Goal: Task Accomplishment & Management: Use online tool/utility

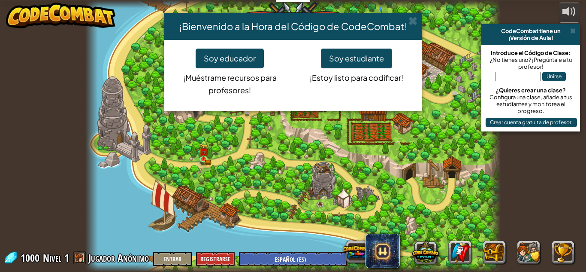
select select "es-ES"
click at [361, 57] on button "Soy estudiante" at bounding box center [356, 58] width 71 height 20
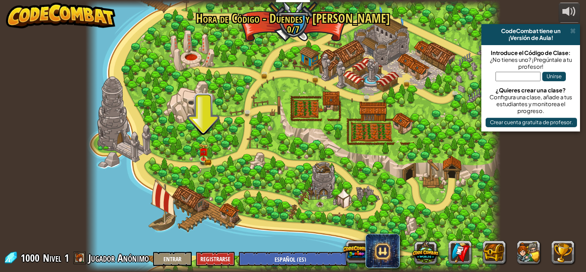
click at [512, 16] on div "powered by CodeCombat tiene un ¡Versión de Aula! Introduce el Código de Clase: …" at bounding box center [293, 136] width 586 height 272
click at [575, 31] on span at bounding box center [573, 30] width 6 height 7
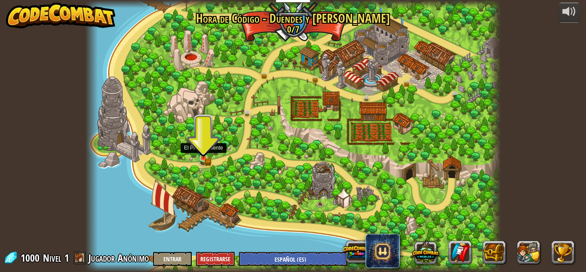
click at [205, 155] on img at bounding box center [204, 147] width 10 height 21
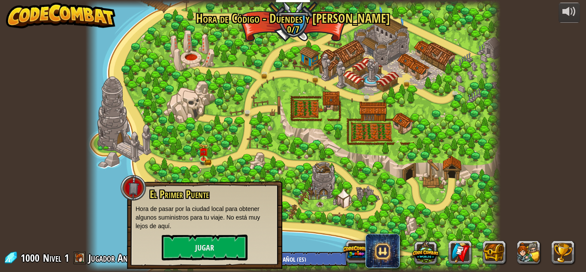
click at [518, 84] on div "powered by CodeCombat tiene un ¡Versión de Aula! Introduce el Código de Clase: …" at bounding box center [293, 136] width 586 height 272
click at [530, 248] on button at bounding box center [528, 251] width 23 height 23
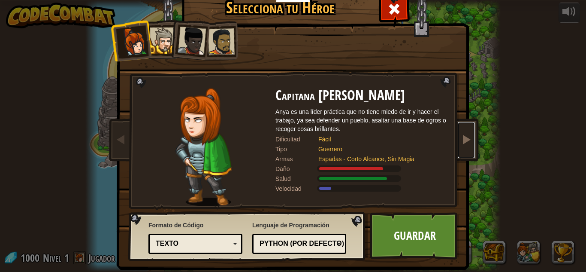
click at [458, 137] on link at bounding box center [466, 140] width 17 height 36
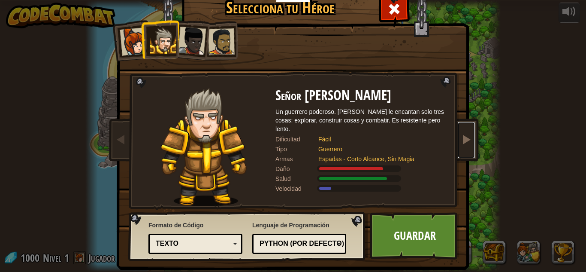
click at [462, 136] on span at bounding box center [466, 139] width 10 height 10
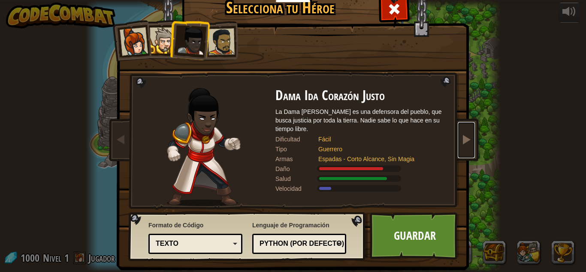
click at [462, 136] on span at bounding box center [466, 139] width 10 height 10
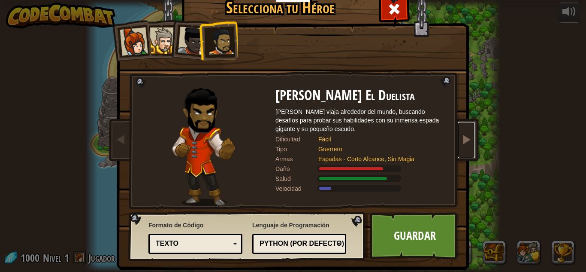
click at [462, 136] on span at bounding box center [466, 139] width 10 height 10
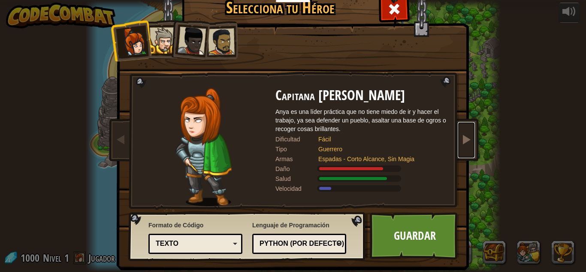
click at [461, 136] on span at bounding box center [466, 139] width 10 height 10
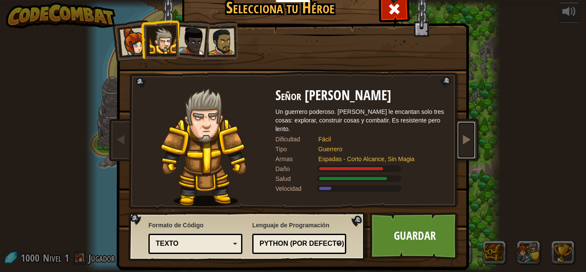
click at [461, 136] on span at bounding box center [466, 139] width 10 height 10
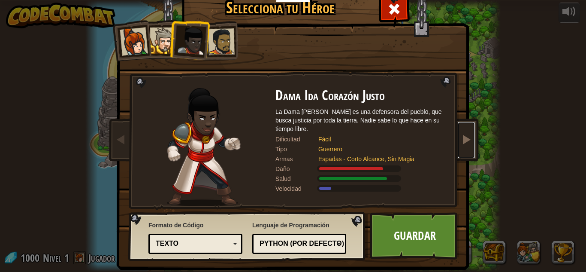
click at [461, 136] on span at bounding box center [466, 139] width 10 height 10
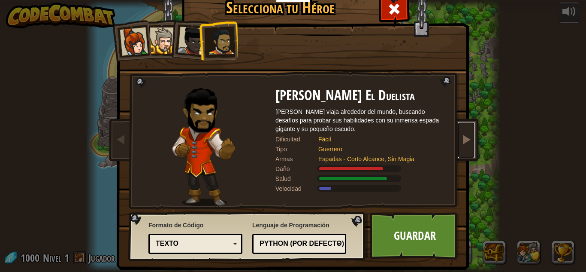
click at [461, 136] on span at bounding box center [466, 139] width 10 height 10
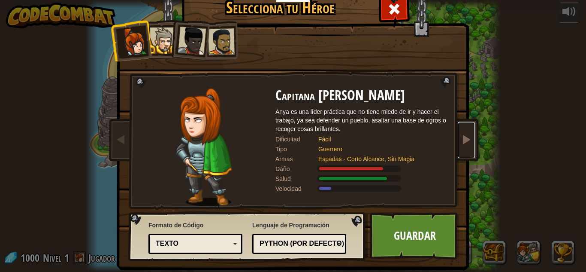
click at [461, 136] on span at bounding box center [466, 139] width 10 height 10
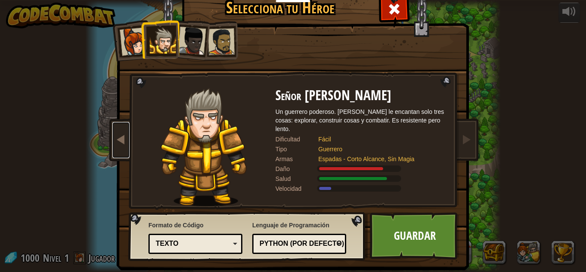
click at [124, 140] on link at bounding box center [120, 140] width 17 height 36
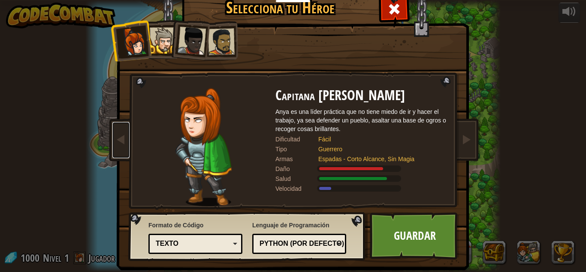
click at [207, 244] on div "Texto" at bounding box center [193, 243] width 74 height 10
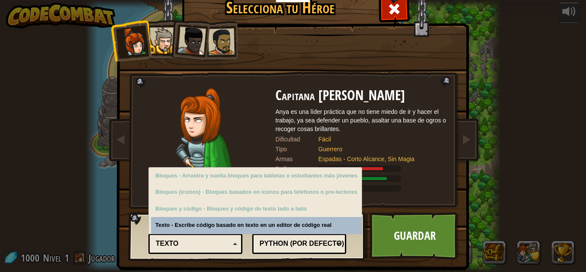
click at [213, 244] on div "Texto" at bounding box center [193, 243] width 74 height 10
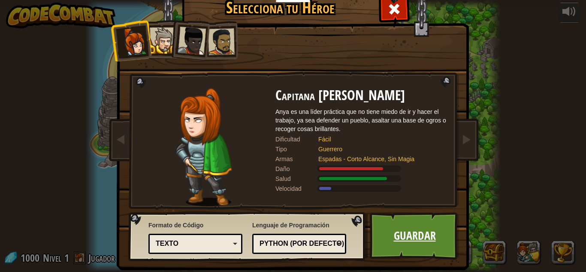
click at [407, 244] on link "Guardar" at bounding box center [415, 235] width 90 height 47
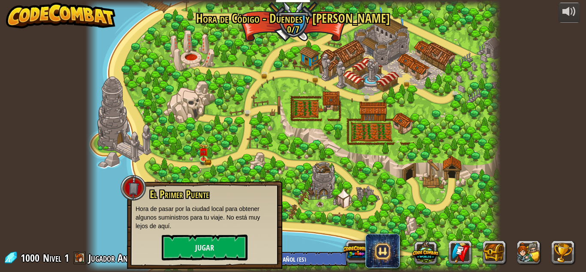
click at [261, 115] on div at bounding box center [292, 136] width 415 height 272
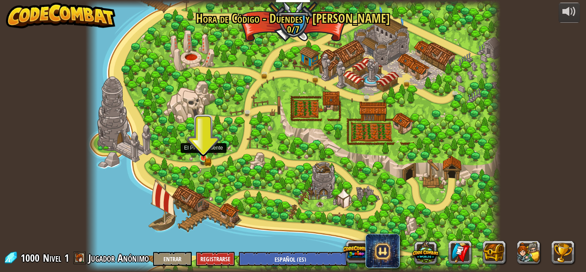
click at [205, 158] on img at bounding box center [204, 147] width 10 height 21
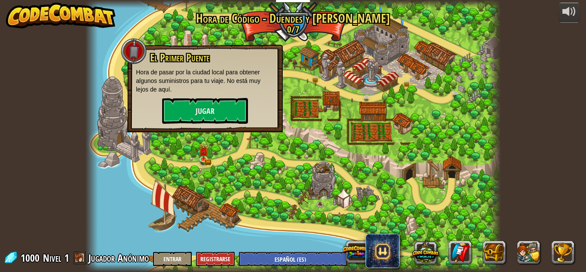
click at [220, 36] on div at bounding box center [292, 136] width 415 height 272
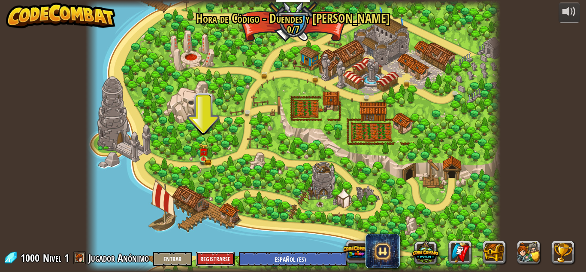
click at [217, 263] on button "Registrarse" at bounding box center [215, 258] width 39 height 14
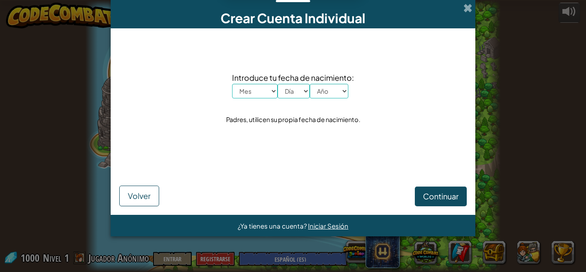
click at [260, 97] on select "Mes Enero Febrero Órdenes de marcha Abril Mayo Junio Julio Agosto Septiembre Oc…" at bounding box center [254, 91] width 45 height 15
select select "1"
click at [232, 84] on select "Mes Enero Febrero Órdenes de marcha Abril Mayo Junio Julio Agosto Septiembre Oc…" at bounding box center [254, 91] width 45 height 15
click at [287, 88] on select "Día 1 2 3 4 5 6 7 8 9 10 11 12 13 14 15 16 17 18 19 20 21 22 23 24 25 26 27 28 …" at bounding box center [294, 91] width 32 height 15
select select "18"
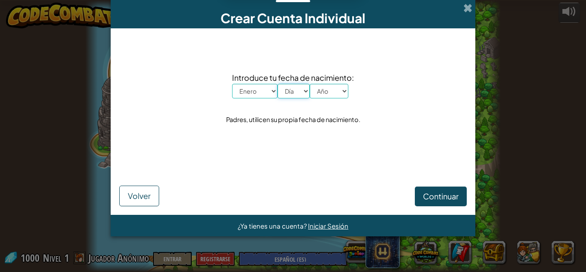
click at [278, 84] on select "Día 1 2 3 4 5 6 7 8 9 10 11 12 13 14 15 16 17 18 19 20 21 22 23 24 25 26 27 28 …" at bounding box center [294, 91] width 32 height 15
click at [338, 92] on select "Año 2025 2024 2023 2022 2021 2020 2019 2018 2017 2016 2015 2014 2013 2012 2011 …" at bounding box center [329, 91] width 39 height 15
select select "2012"
click at [310, 84] on select "Año 2025 2024 2023 2022 2021 2020 2019 2018 2017 2016 2015 2014 2013 2012 2011 …" at bounding box center [329, 91] width 39 height 15
click at [446, 194] on span "Continuar" at bounding box center [441, 196] width 36 height 10
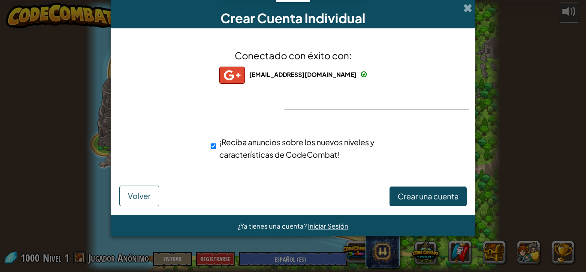
click at [245, 166] on div "ashama6430@interamericano.ec ashama6430+gplus ¡Reciba anuncios sobre los nuevos…" at bounding box center [292, 151] width 343 height 40
click at [445, 199] on span "Crear una cuenta" at bounding box center [428, 196] width 61 height 10
click at [508, 66] on div "Crear Cuenta Individual Conectado con éxito con: ashama6430@interamericano.ec a…" at bounding box center [293, 136] width 586 height 272
click at [128, 202] on button "Volver" at bounding box center [139, 195] width 40 height 21
click at [465, 5] on span at bounding box center [467, 7] width 9 height 9
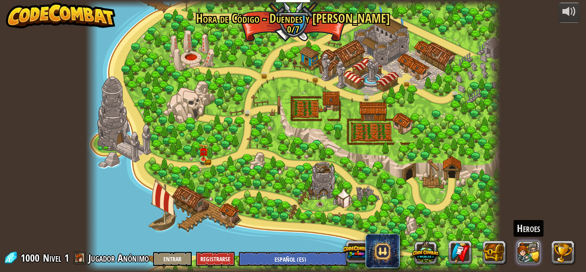
click at [519, 251] on button at bounding box center [528, 251] width 23 height 23
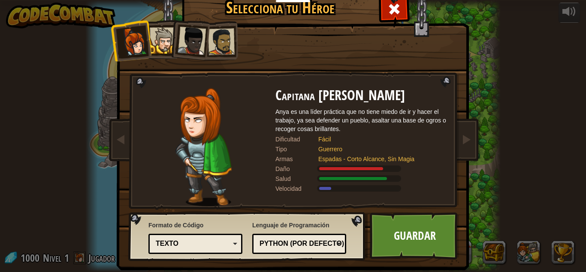
click at [221, 245] on div "Texto" at bounding box center [193, 243] width 74 height 10
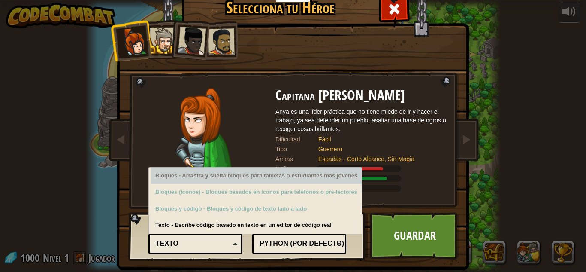
click at [561, 112] on div "Selecciona tu Héroe 1000 Capitana Anya Weston Anya es una líder práctica que no…" at bounding box center [293, 136] width 586 height 272
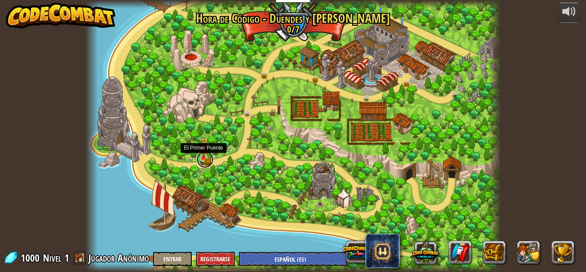
click at [204, 160] on link at bounding box center [204, 159] width 17 height 17
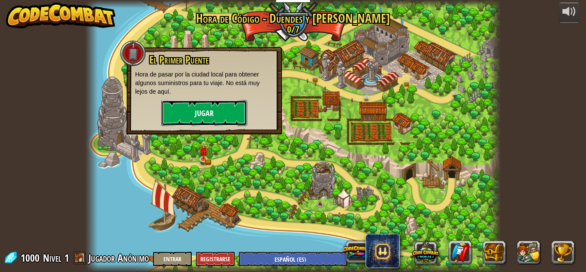
click at [196, 107] on button "Jugar" at bounding box center [204, 113] width 86 height 26
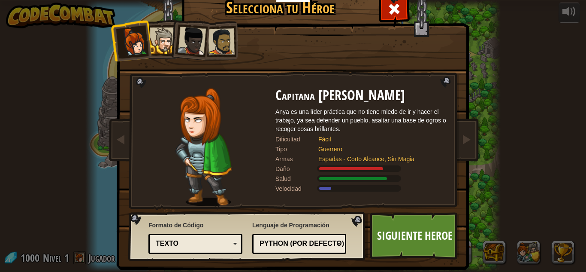
click at [316, 242] on div "Python (Por defecto)" at bounding box center [297, 243] width 74 height 10
click at [491, 135] on div "Selecciona tu Héroe 1000 Capitana Anya Weston Anya es una líder práctica que no…" at bounding box center [293, 136] width 586 height 272
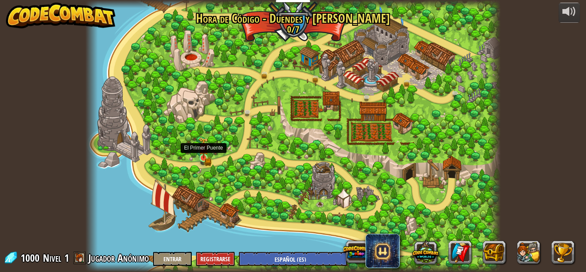
click at [206, 147] on img at bounding box center [204, 147] width 10 height 21
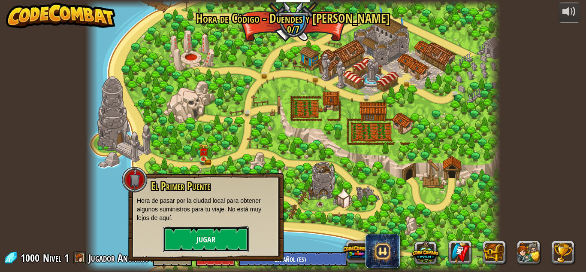
click at [217, 239] on button "Jugar" at bounding box center [206, 239] width 86 height 26
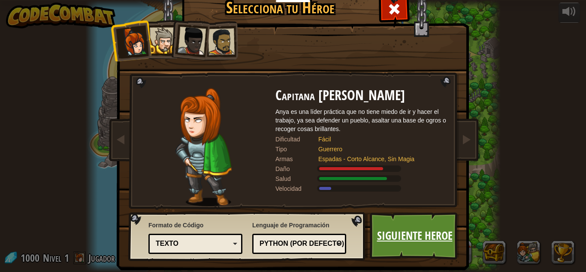
click at [387, 227] on link "Siguiente Heroe" at bounding box center [415, 235] width 90 height 47
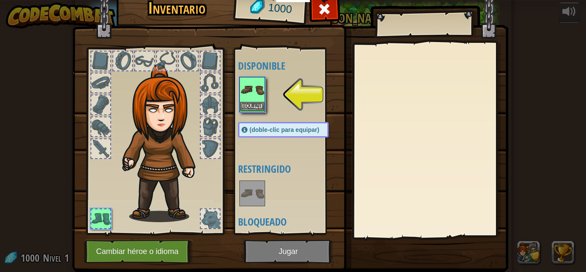
click at [249, 92] on img at bounding box center [252, 90] width 24 height 24
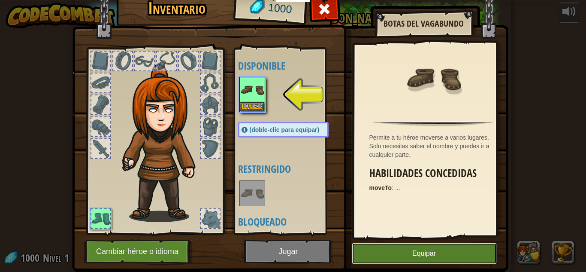
click at [398, 253] on button "Equipar" at bounding box center [424, 252] width 145 height 21
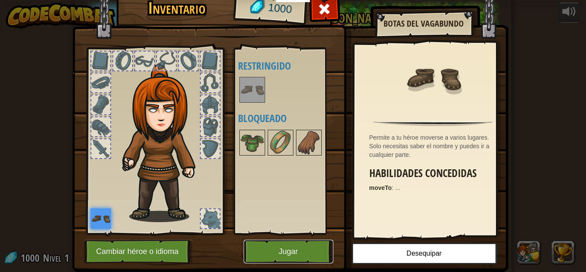
click at [265, 252] on button "Jugar" at bounding box center [289, 251] width 90 height 24
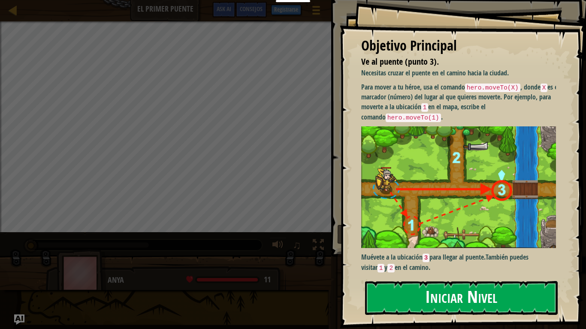
click at [455, 271] on button "Iniciar Nivel" at bounding box center [461, 298] width 193 height 34
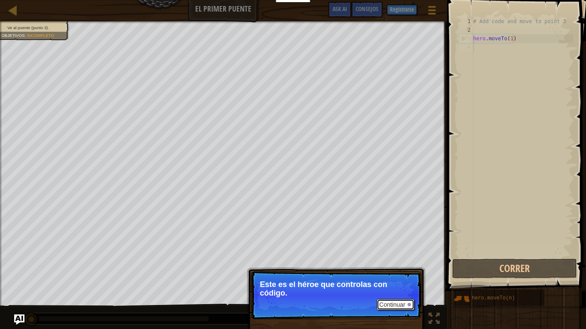
click at [404, 271] on button "Continuar" at bounding box center [396, 304] width 38 height 11
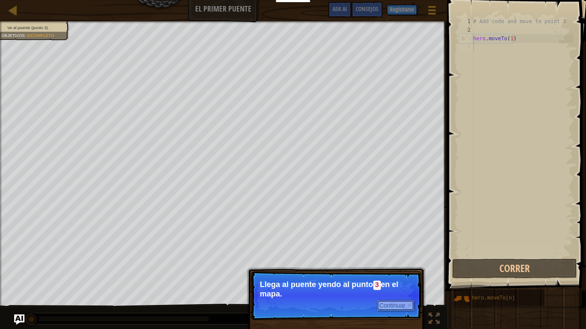
click at [406, 271] on button "Continuar" at bounding box center [396, 305] width 38 height 11
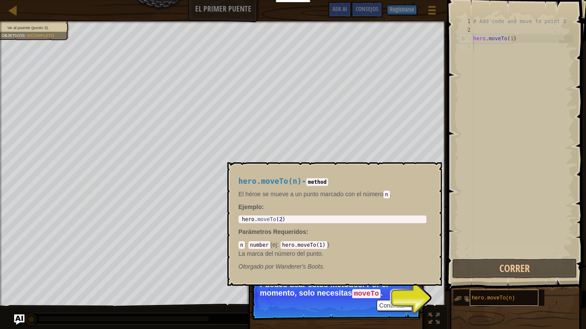
click at [499, 271] on span "hero.moveTo(n)" at bounding box center [493, 299] width 43 height 6
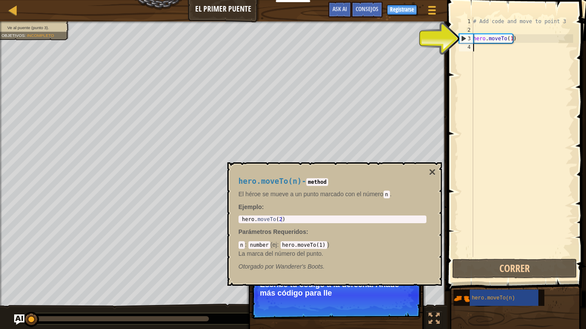
type textarea "hero.moveTo(2)"
click at [280, 220] on div "hero . moveTo ( 2 )" at bounding box center [332, 226] width 184 height 18
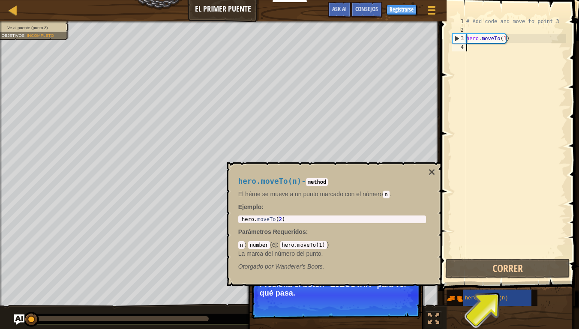
click at [525, 219] on div "# Add code and move to point 3 hero . moveTo ( 1 )" at bounding box center [516, 145] width 102 height 257
click at [314, 247] on code "hero.moveTo(1)" at bounding box center [304, 245] width 47 height 8
click at [317, 246] on code "hero.moveTo(1)" at bounding box center [304, 245] width 47 height 8
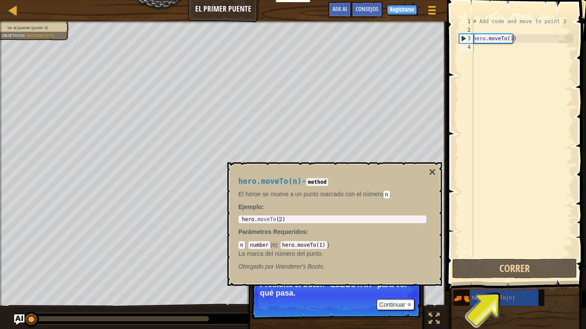
click at [320, 247] on code "hero.moveTo(1)" at bounding box center [304, 245] width 47 height 8
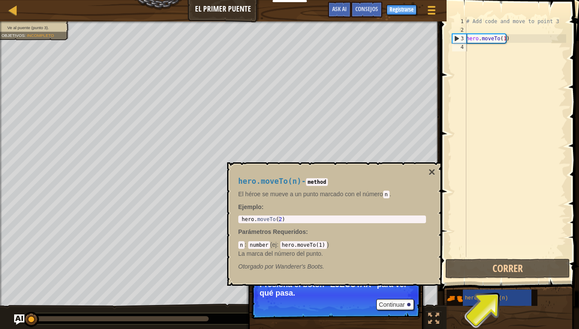
drag, startPoint x: 346, startPoint y: 257, endPoint x: 350, endPoint y: 254, distance: 5.8
click at [347, 256] on p "La marca del número del punto." at bounding box center [332, 254] width 188 height 9
click at [474, 258] on span at bounding box center [511, 133] width 146 height 317
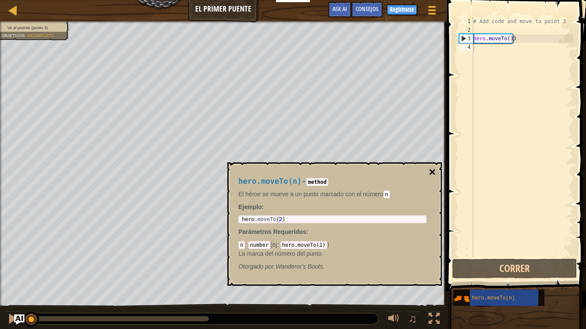
click at [430, 172] on button "×" at bounding box center [432, 172] width 7 height 12
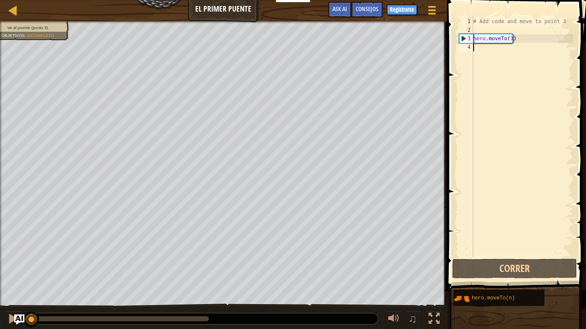
drag, startPoint x: 500, startPoint y: 214, endPoint x: 503, endPoint y: 94, distance: 121.0
click at [501, 214] on div "# Add code and move to point 3 hero . moveTo ( 1 )" at bounding box center [522, 145] width 102 height 257
click at [510, 40] on div "# Add code and move to point 3 hero . moveTo ( 1 )" at bounding box center [522, 145] width 102 height 257
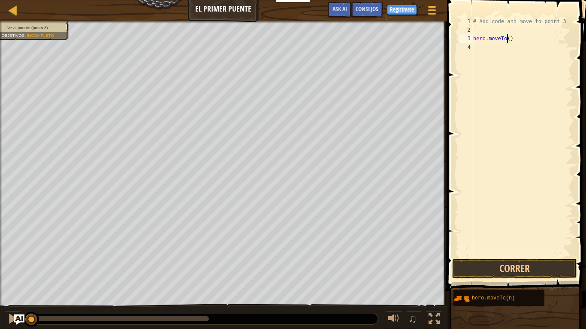
type textarea "hero.moveTo(3)"
click at [534, 33] on div "# Add code and move to point 3 hero . moveTo ( 3 )" at bounding box center [522, 145] width 102 height 257
click at [520, 39] on div "# Add code and move to point 3 hero . moveTo ( 3 )" at bounding box center [522, 145] width 102 height 257
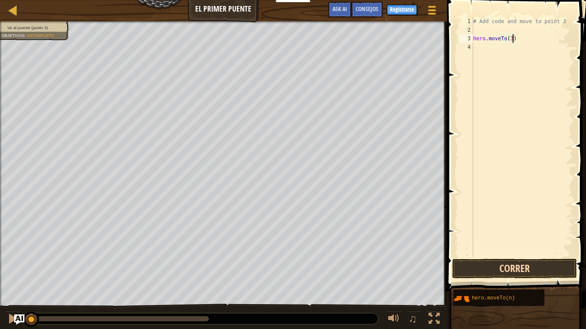
type textarea "hero.moveTo(3)"
click at [531, 269] on button "Correr" at bounding box center [514, 269] width 125 height 20
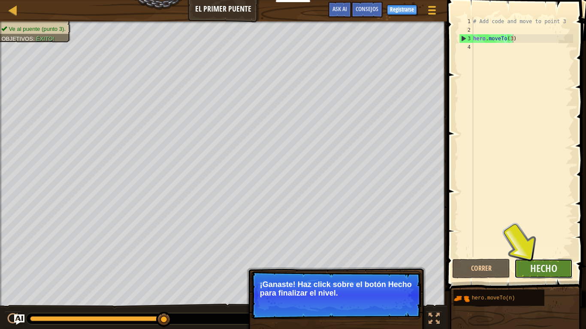
click at [566, 269] on button "Hecho" at bounding box center [543, 269] width 58 height 20
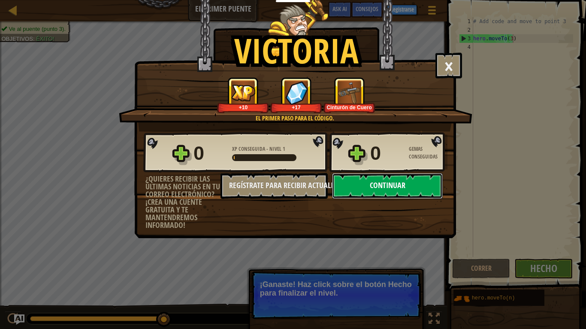
click at [384, 191] on button "Continuar" at bounding box center [387, 186] width 111 height 26
select select "es-ES"
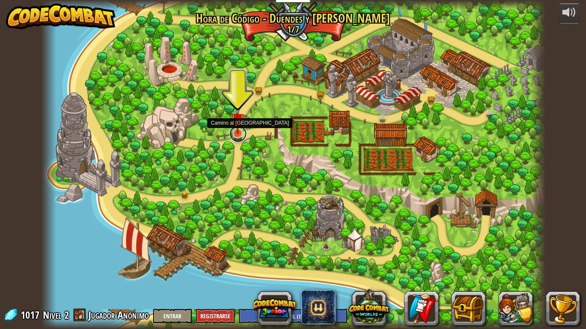
click at [230, 133] on link at bounding box center [237, 133] width 17 height 17
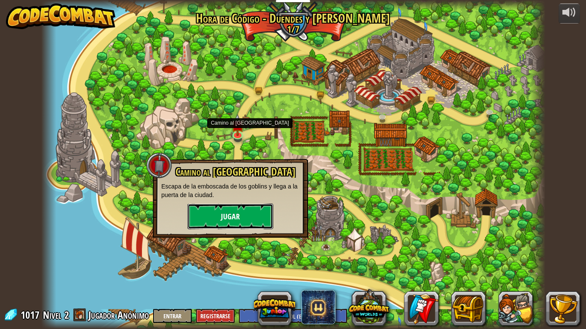
click at [243, 220] on button "Jugar" at bounding box center [230, 217] width 86 height 26
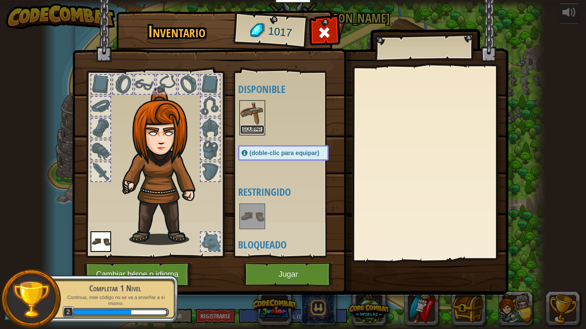
click at [260, 130] on button "Equipar" at bounding box center [252, 129] width 24 height 9
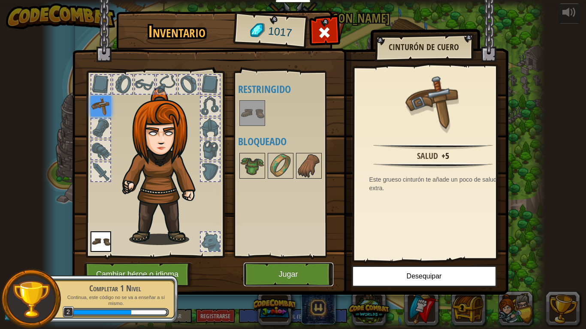
click at [316, 271] on button "Jugar" at bounding box center [289, 275] width 90 height 24
click at [277, 271] on button "Jugar" at bounding box center [289, 275] width 90 height 24
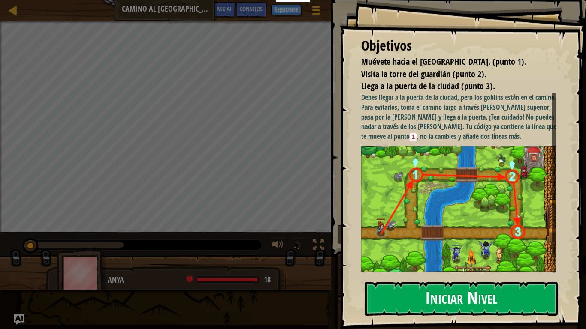
click at [480, 271] on button "Iniciar Nivel" at bounding box center [461, 299] width 193 height 34
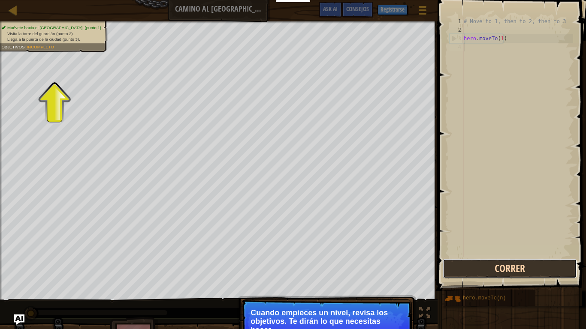
click at [450, 270] on button "Correr" at bounding box center [510, 269] width 134 height 20
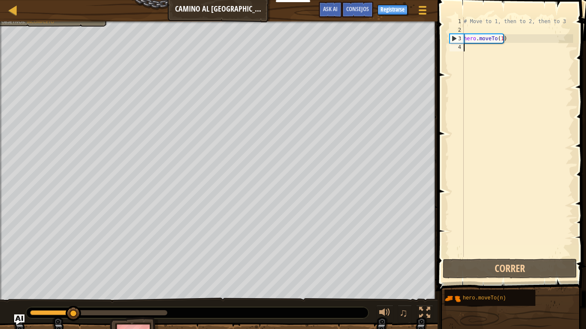
click at [508, 42] on div "# Move to 1, then to 2, then to 3 hero . moveTo ( 1 )" at bounding box center [517, 145] width 111 height 257
type textarea "hero.moveTo(1)"
click at [509, 39] on div "# Move to 1, then to 2, then to 3 hero . moveTo ( 1 )" at bounding box center [517, 145] width 111 height 257
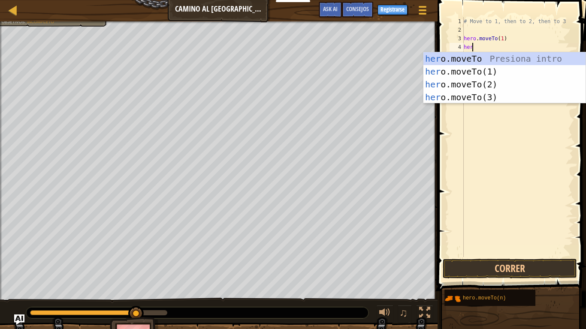
scroll to position [4, 0]
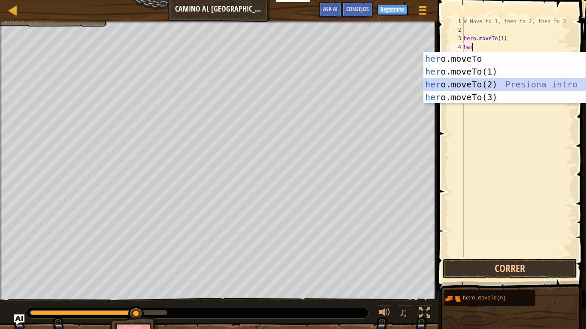
click at [503, 81] on div "her o.moveTo Presiona intro her o.moveTo(1) Presiona intro her o.moveTo(2) Pres…" at bounding box center [504, 90] width 162 height 77
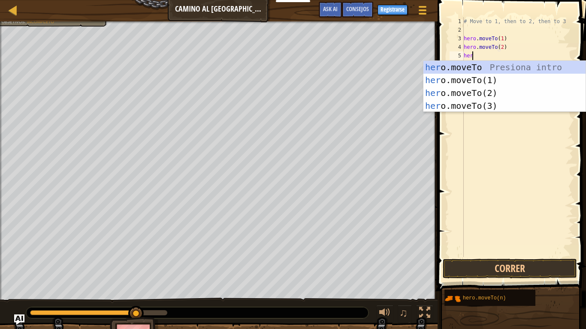
scroll to position [4, 4]
click at [512, 105] on div "hero .moveTo Presiona intro hero .moveTo(1) Presiona intro hero .moveTo(2) Pres…" at bounding box center [504, 99] width 162 height 77
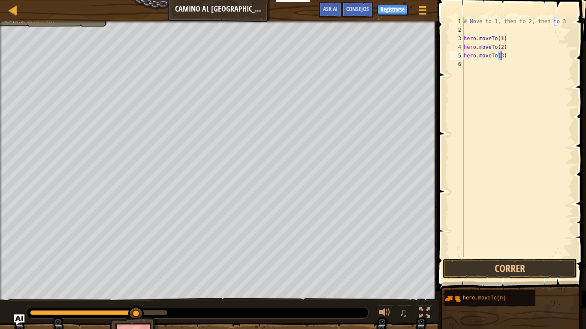
scroll to position [4, 3]
type textarea "hero.moveTo(3)"
click at [515, 266] on button "Correr" at bounding box center [510, 269] width 134 height 20
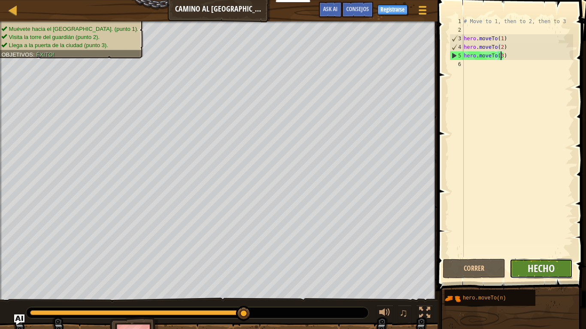
click at [534, 268] on span "Hecho" at bounding box center [541, 269] width 27 height 14
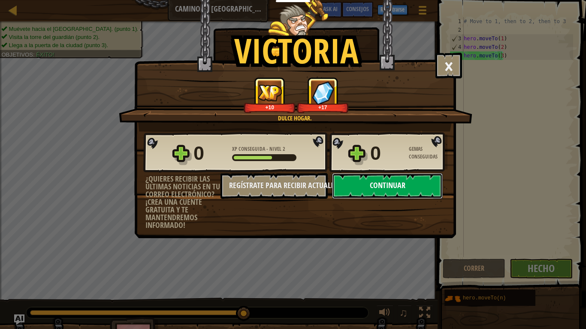
click at [431, 187] on button "Continuar" at bounding box center [387, 186] width 111 height 26
select select "es-ES"
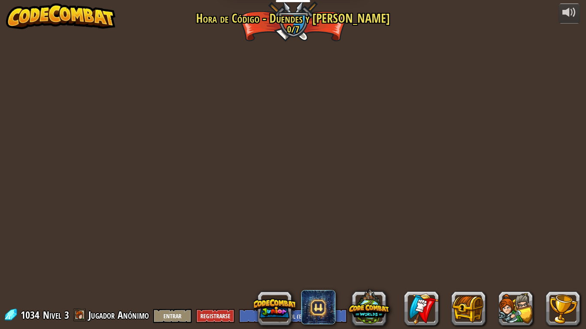
select select "es-ES"
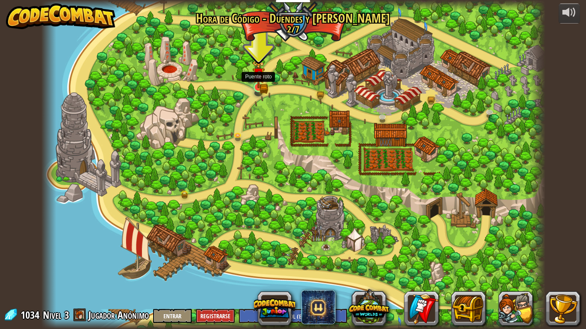
click at [260, 78] on img at bounding box center [259, 75] width 8 height 8
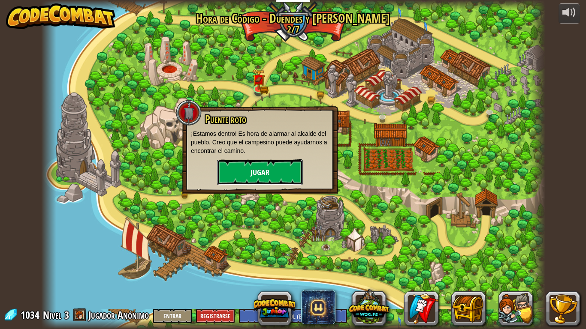
click at [239, 167] on button "Jugar" at bounding box center [260, 173] width 86 height 26
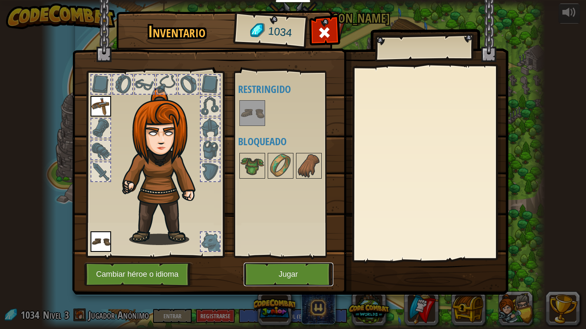
click at [278, 271] on button "Jugar" at bounding box center [289, 275] width 90 height 24
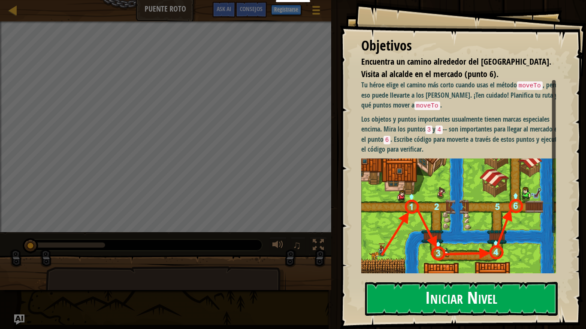
click at [487, 271] on button "Iniciar Nivel" at bounding box center [461, 299] width 193 height 34
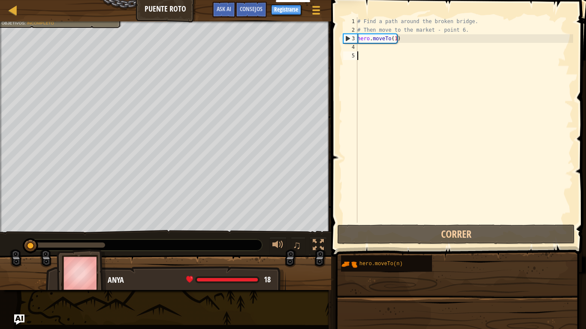
click at [409, 38] on div "Mapa Puente roto Menú del Juego Hecho Registrarse Consejos Ask AI 1 ההההההההההה…" at bounding box center [293, 164] width 586 height 329
type textarea "hero.moveTo(1)"
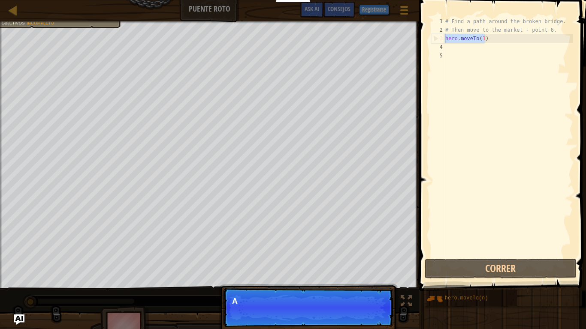
click at [491, 42] on div "# Find a path around the broken bridge. # Then move to the market - point 6. he…" at bounding box center [509, 137] width 130 height 240
click at [490, 42] on div "# Find a path around the broken bridge. # Then move to the market - point 6. he…" at bounding box center [509, 145] width 130 height 257
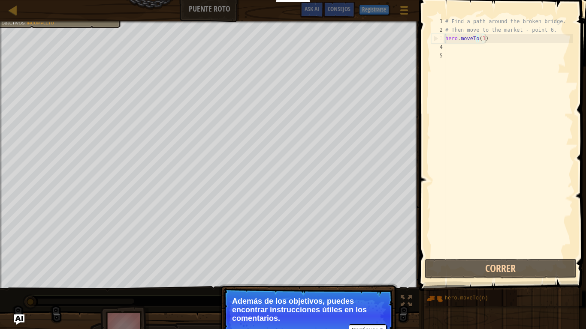
click at [366, 271] on p "Además de los objetivos, puedes encontrar instrucciones útiles en los comentari…" at bounding box center [308, 310] width 152 height 26
click at [380, 271] on button "Continuar" at bounding box center [368, 330] width 38 height 11
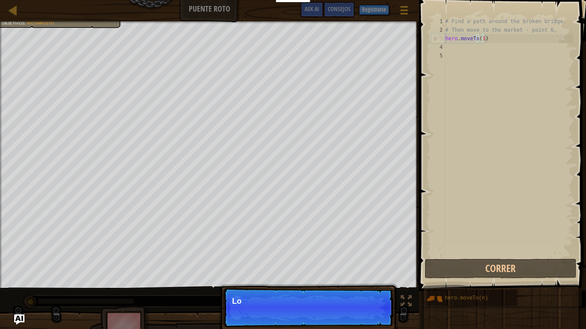
scroll to position [4, 3]
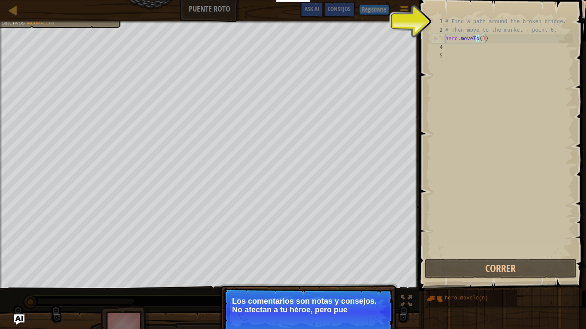
click at [362, 271] on p "Continuar Los comentarios son notas y consejos. No afectan a tu héroe, pero pue" at bounding box center [308, 312] width 170 height 48
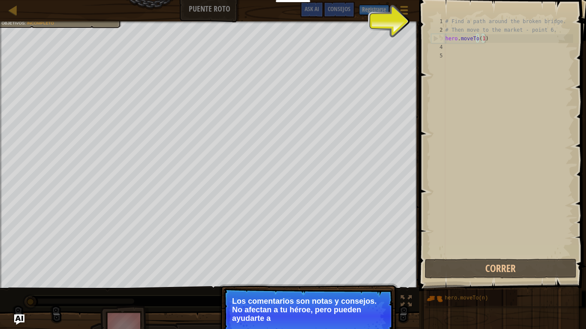
click at [368, 271] on p "Continuar Los comentarios son notas y consejos. No afectan a tu héroe, pero pue…" at bounding box center [308, 316] width 170 height 57
click at [367, 271] on p "Continuar Los comentarios son notas y consejos. No afectan a tu héroe, pero pue…" at bounding box center [308, 316] width 170 height 57
click at [368, 271] on p "Los comentarios son notas y consejos. No afectan a tu héroe, pero pueden ayudar…" at bounding box center [308, 310] width 152 height 26
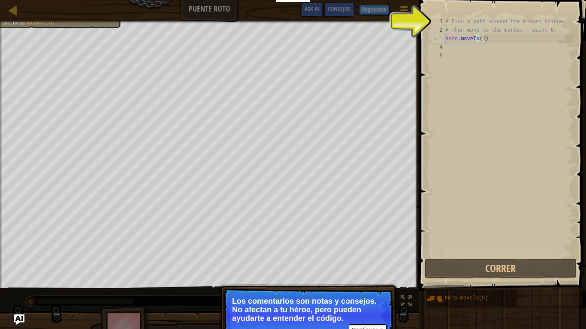
click at [365, 271] on p "Los comentarios son notas y consejos. No afectan a tu héroe, pero pueden ayudar…" at bounding box center [308, 310] width 152 height 26
click at [364, 271] on p "Los comentarios son notas y consejos. No afectan a tu héroe, pero pueden ayudar…" at bounding box center [308, 310] width 152 height 26
click at [358, 271] on p "Los comentarios son notas y consejos. No afectan a tu héroe, pero pueden ayudar…" at bounding box center [308, 310] width 152 height 26
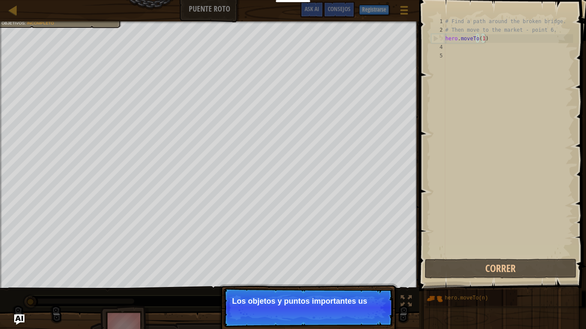
click at [350, 271] on p "Continuar Los objetos y puntos importantes us" at bounding box center [308, 307] width 170 height 39
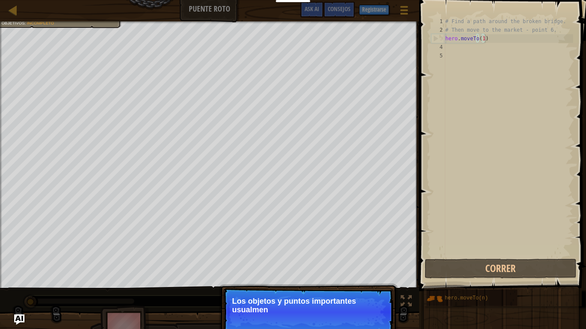
click at [350, 271] on p "Continuar Los objetos y puntos importantes usualmen" at bounding box center [308, 312] width 170 height 48
click at [352, 271] on p "Continuar Los objetos y puntos importantes usualmente tien" at bounding box center [308, 312] width 170 height 48
click at [354, 271] on p "Continuar Los objetos y puntos importantes usualmente tienen marcas esp" at bounding box center [308, 312] width 170 height 48
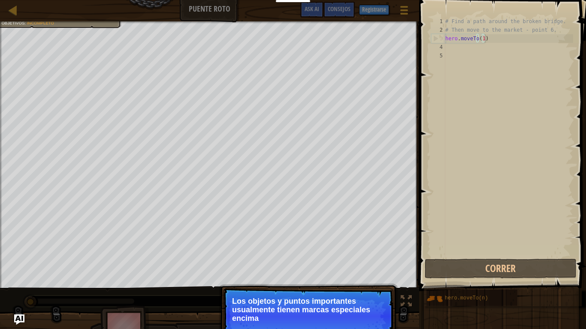
click at [354, 271] on p "Continuar Los objetos y puntos importantes usualmente tienen marcas especiales …" at bounding box center [308, 316] width 170 height 57
click at [356, 271] on p "Continuar Los objetos y puntos importantes usualmente tienen marcas especiales …" at bounding box center [308, 316] width 170 height 57
click at [356, 271] on button "Continuar" at bounding box center [368, 330] width 38 height 11
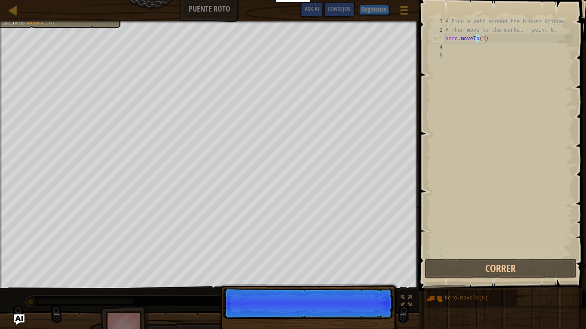
click at [357, 271] on p "Continuar" at bounding box center [308, 303] width 170 height 31
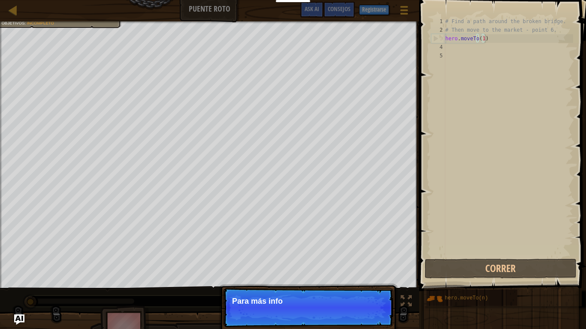
click at [357, 271] on p "Continuar Para más info" at bounding box center [308, 307] width 170 height 39
click at [357, 271] on p "Continuar Para más información" at bounding box center [308, 307] width 170 height 39
click at [357, 271] on p "Continuar Para más información, lee l" at bounding box center [308, 307] width 170 height 39
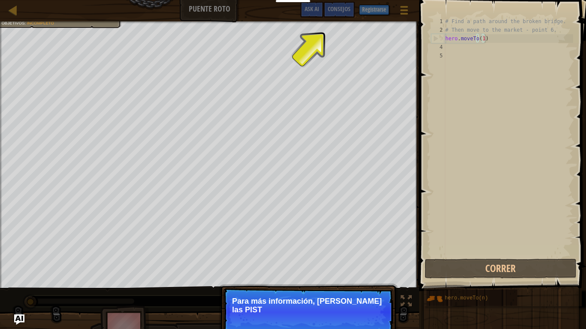
click at [357, 271] on p "Continuar Para más información, lee las PIST" at bounding box center [308, 312] width 170 height 48
click at [357, 271] on p "Continuar Para más información, lee las PISTAS." at bounding box center [308, 312] width 170 height 48
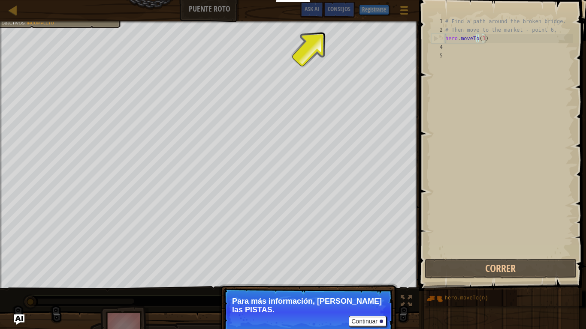
click at [357, 271] on p "Continuar Para más información, lee las PISTAS." at bounding box center [308, 312] width 170 height 48
click at [354, 271] on button "Continuar" at bounding box center [368, 321] width 38 height 11
click at [352, 271] on div "Encuentra un camino alrededor del puente roto. Visita al alcalde en el mercado …" at bounding box center [293, 183] width 586 height 325
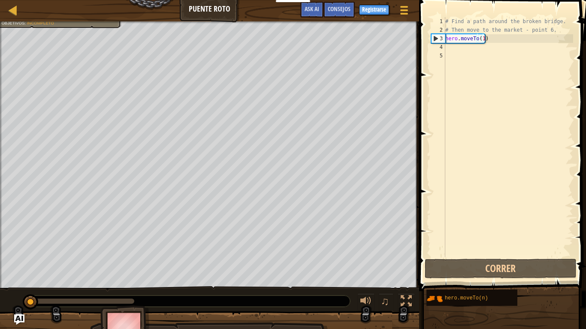
click at [491, 42] on div "# Find a path around the broken bridge. # Then move to the market - point 6. he…" at bounding box center [509, 145] width 130 height 257
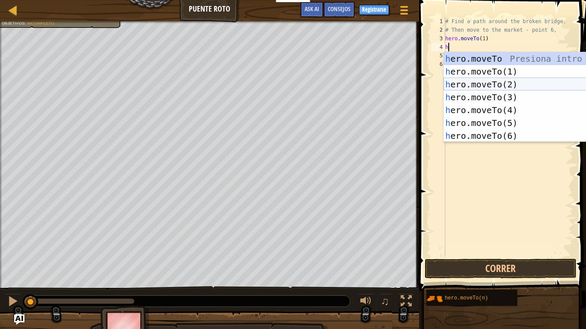
click at [501, 82] on div "h ero.moveTo Presiona intro h ero.moveTo(1) Presiona intro h ero.moveTo(2) Pres…" at bounding box center [525, 110] width 162 height 116
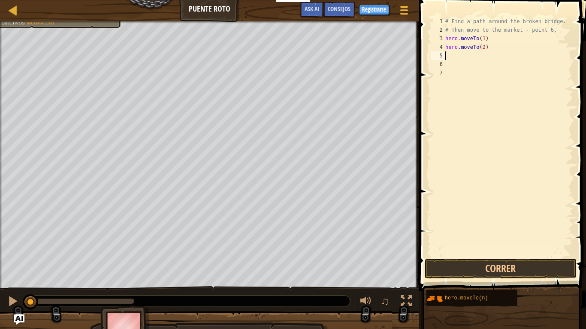
scroll to position [4, 3]
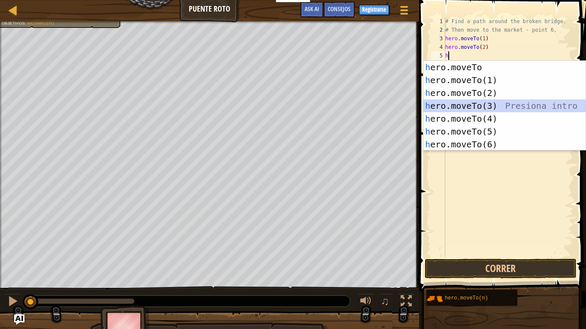
click at [495, 103] on div "h ero.moveTo Presiona intro h ero.moveTo(1) Presiona intro h ero.moveTo(2) Pres…" at bounding box center [504, 119] width 162 height 116
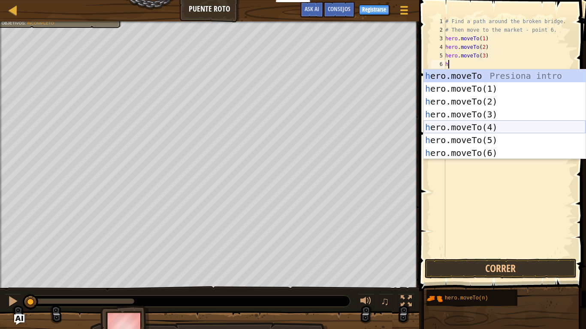
click at [489, 125] on div "h ero.moveTo Presiona intro h ero.moveTo(1) Presiona intro h ero.moveTo(2) Pres…" at bounding box center [504, 127] width 162 height 116
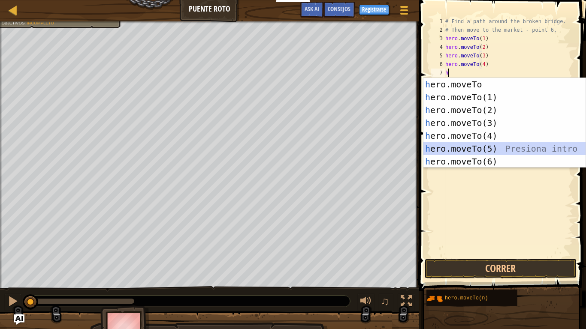
click at [491, 148] on div "h ero.moveTo Presiona intro h ero.moveTo(1) Presiona intro h ero.moveTo(2) Pres…" at bounding box center [504, 136] width 162 height 116
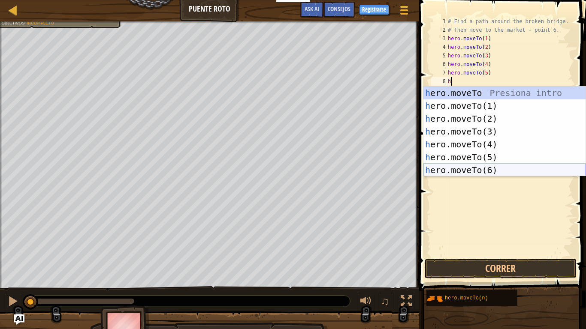
click at [480, 168] on div "h ero.moveTo Presiona intro h ero.moveTo(1) Presiona intro h ero.moveTo(2) Pres…" at bounding box center [504, 145] width 162 height 116
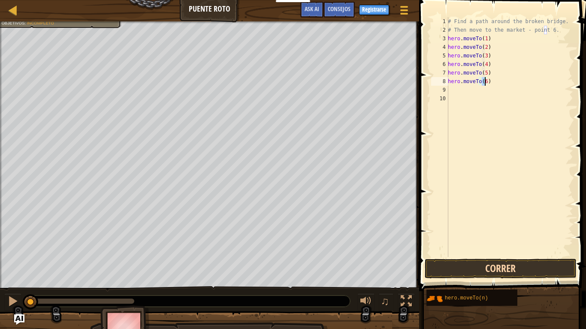
type textarea "hero.moveTo(6)"
click at [475, 267] on button "Correr" at bounding box center [501, 269] width 152 height 20
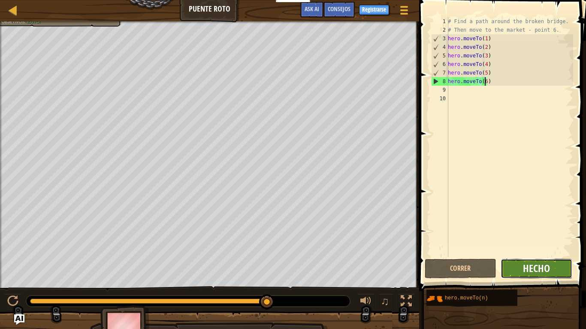
click at [538, 271] on span "Hecho" at bounding box center [536, 269] width 27 height 14
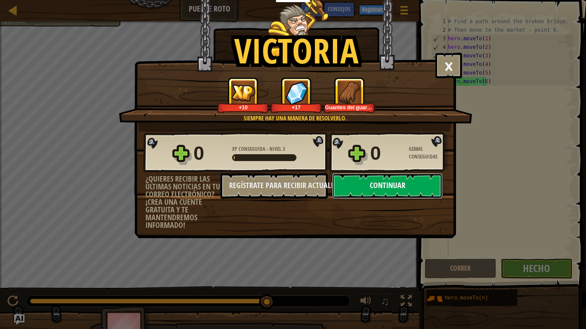
click at [394, 181] on button "Continuar" at bounding box center [387, 186] width 111 height 26
select select "es-ES"
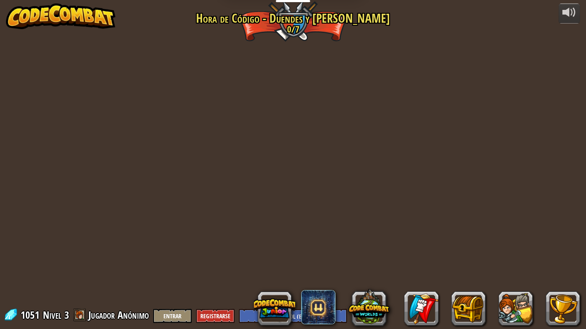
select select "es-ES"
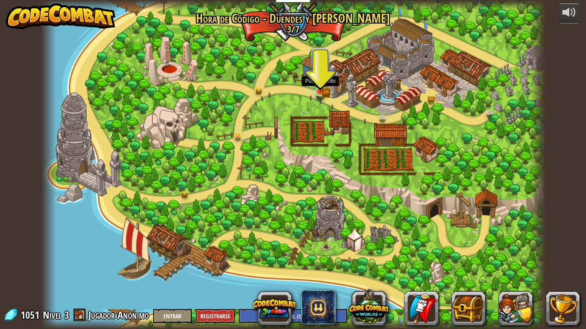
click at [321, 87] on img at bounding box center [320, 78] width 13 height 28
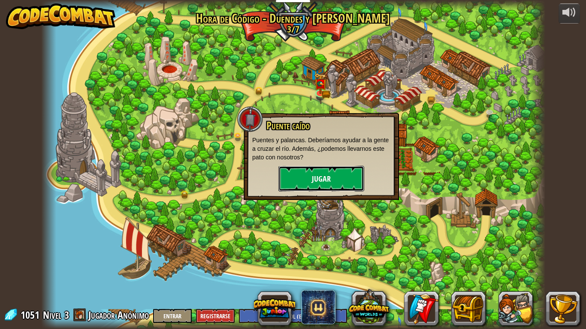
click at [338, 178] on button "Jugar" at bounding box center [321, 179] width 86 height 26
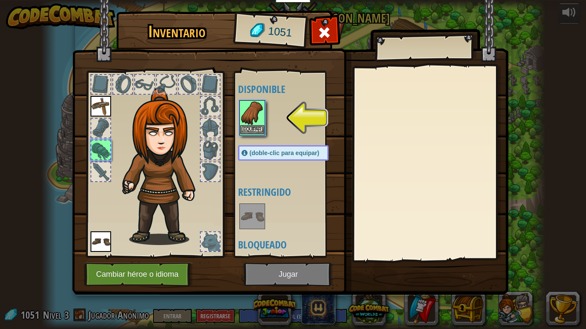
click at [252, 122] on img at bounding box center [252, 113] width 24 height 24
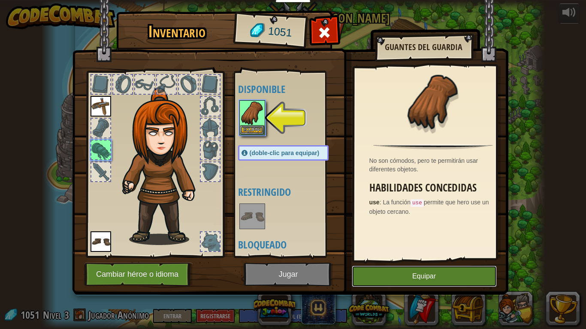
click at [428, 271] on button "Equipar" at bounding box center [424, 276] width 145 height 21
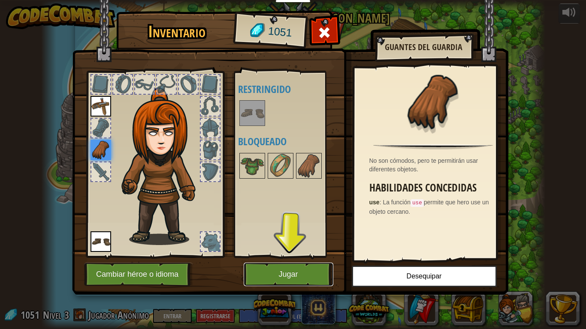
click at [285, 271] on button "Jugar" at bounding box center [289, 275] width 90 height 24
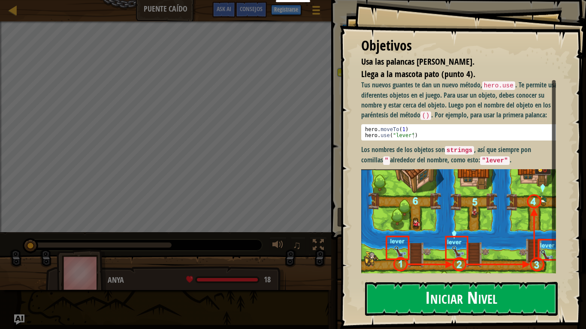
click at [449, 271] on button "Iniciar Nivel" at bounding box center [461, 299] width 193 height 34
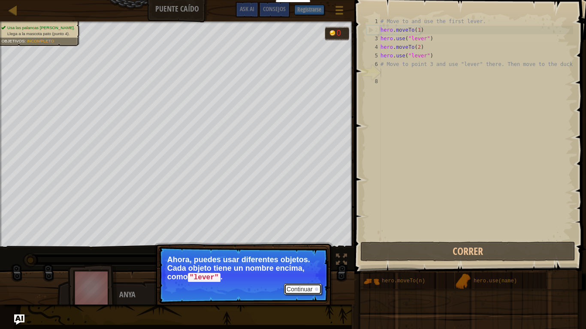
click at [304, 271] on button "Continuar" at bounding box center [303, 289] width 38 height 11
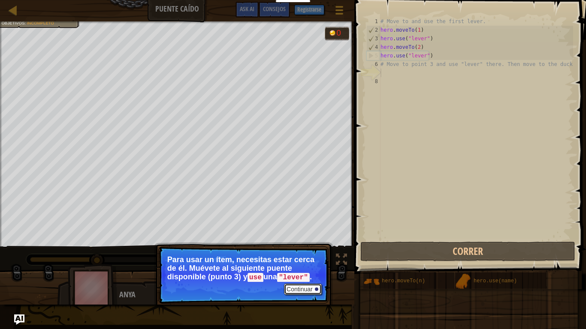
click at [295, 271] on button "Continuar" at bounding box center [303, 289] width 38 height 11
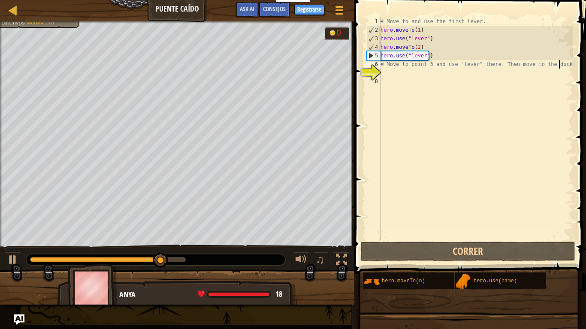
click at [565, 67] on div "# Move to and use the first lever. hero . moveTo ( 1 ) hero . use ( "lever" ) h…" at bounding box center [476, 137] width 194 height 240
type textarea "# Move to point 3 and use "lever" there. Then move to the duck."
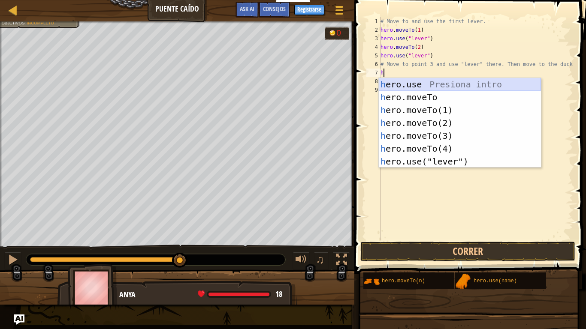
click at [490, 83] on div "h ero.use Presiona intro h ero.moveTo Presiona intro h ero.moveTo(1) Presiona i…" at bounding box center [460, 136] width 162 height 116
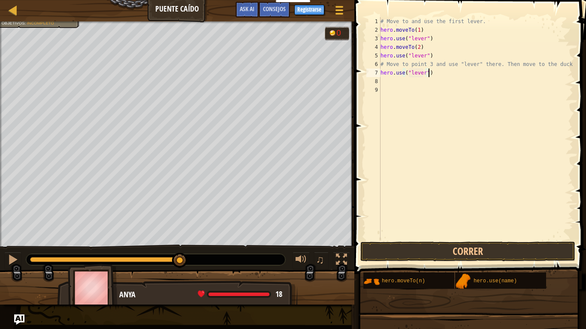
click at [430, 76] on div "# Move to and use the first lever. hero . moveTo ( 1 ) hero . use ( "lever" ) h…" at bounding box center [476, 137] width 194 height 240
click at [556, 61] on div "# Move to and use the first lever. hero . moveTo ( 1 ) hero . use ( "lever" ) h…" at bounding box center [476, 137] width 194 height 240
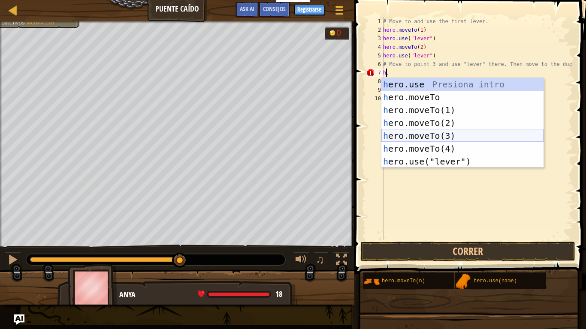
click at [445, 134] on div "h ero.use Presiona intro h ero.moveTo Presiona intro h ero.moveTo(1) Presiona i…" at bounding box center [462, 136] width 162 height 116
type textarea "hero.moveTo(3)."
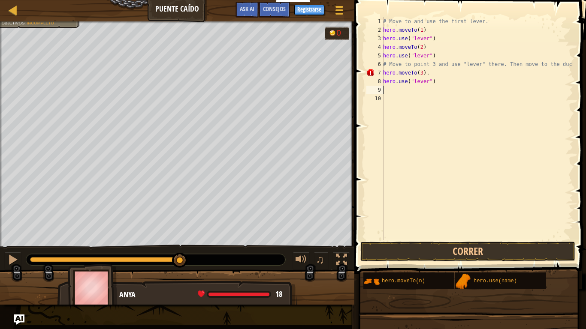
click at [436, 87] on div "# Move to and use the first lever. hero . moveTo ( 1 ) hero . use ( "lever" ) h…" at bounding box center [477, 137] width 192 height 240
click at [435, 85] on div "# Move to and use the first lever. hero . moveTo ( 1 ) hero . use ( "lever" ) h…" at bounding box center [477, 137] width 192 height 240
type textarea "hero.use("lever")"
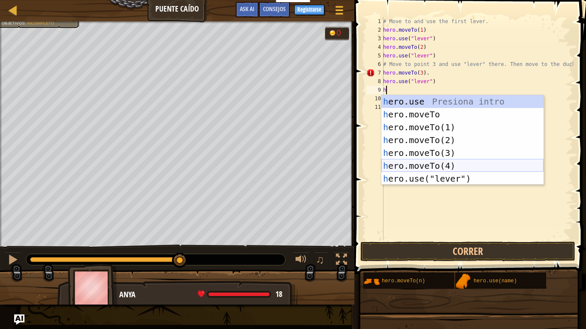
click at [439, 166] on div "h ero.use Presiona intro h ero.moveTo Presiona intro h ero.moveTo(1) Presiona i…" at bounding box center [462, 153] width 162 height 116
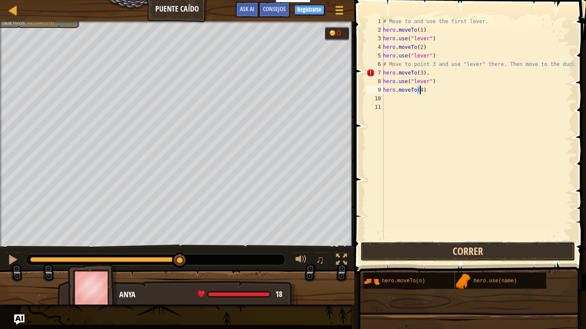
click at [454, 250] on button "Correr" at bounding box center [467, 252] width 215 height 20
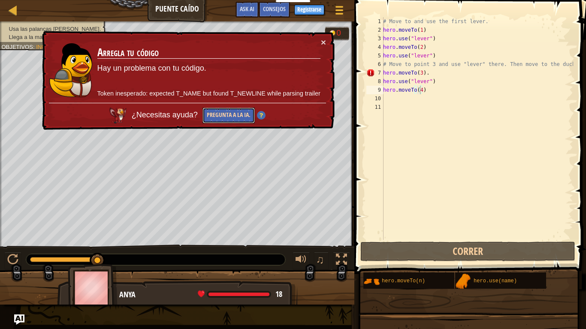
click at [222, 117] on button "Pregunta a la IA." at bounding box center [228, 116] width 52 height 16
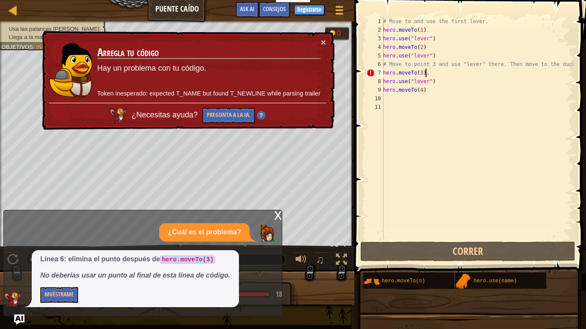
click at [435, 76] on div "# Move to and use the first lever. hero . moveTo ( 1 ) hero . use ( "lever" ) h…" at bounding box center [477, 137] width 192 height 240
type textarea "hero.moveTo(3)"
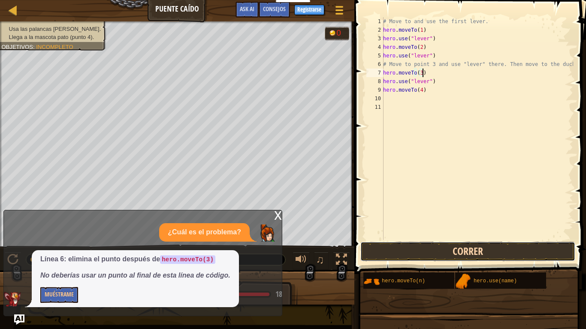
click at [417, 254] on button "Correr" at bounding box center [467, 252] width 215 height 20
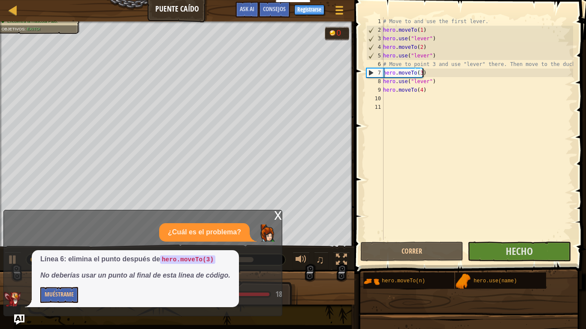
click at [276, 215] on div "x" at bounding box center [278, 215] width 8 height 9
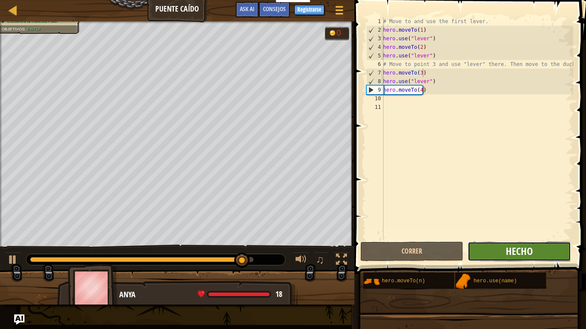
click at [511, 253] on span "Hecho" at bounding box center [519, 251] width 27 height 14
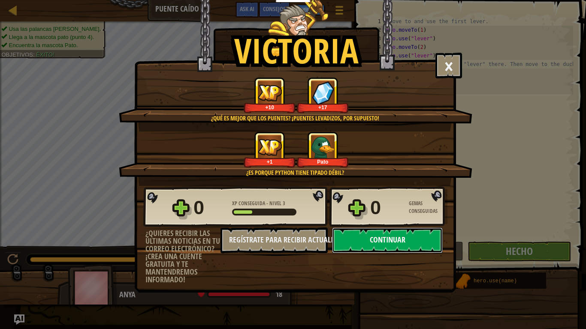
click at [395, 240] on button "Continuar" at bounding box center [387, 241] width 111 height 26
select select "es-ES"
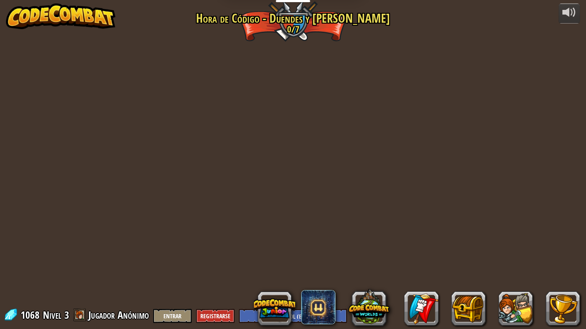
select select "es-ES"
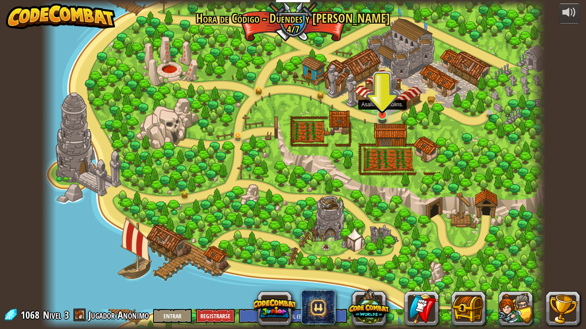
click at [382, 102] on img at bounding box center [382, 101] width 13 height 29
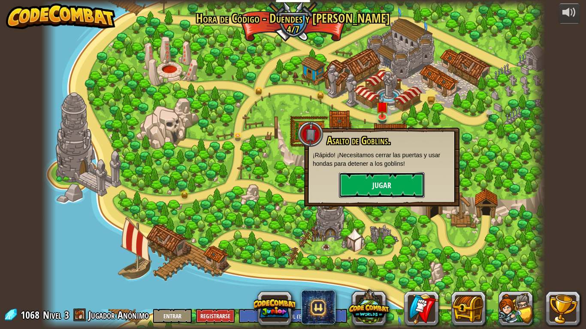
click at [395, 183] on button "Jugar" at bounding box center [382, 185] width 86 height 26
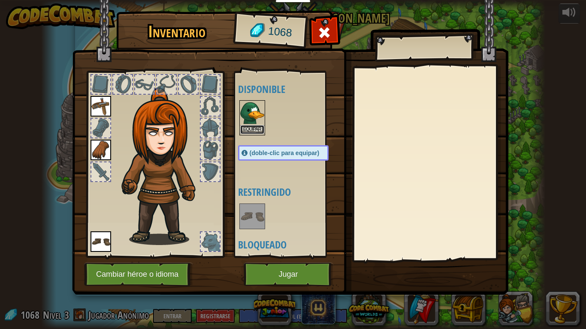
click at [254, 131] on button "Equipar" at bounding box center [252, 129] width 24 height 9
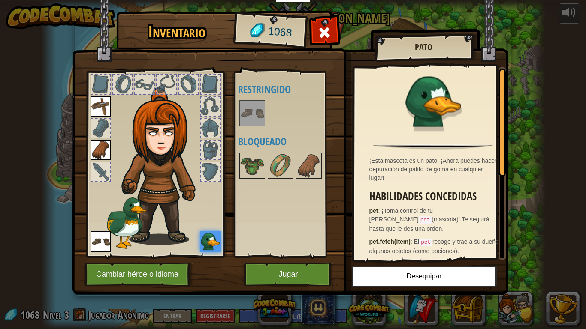
click at [432, 43] on h2 "Pato" at bounding box center [423, 46] width 81 height 9
click at [433, 48] on h2 "Pato" at bounding box center [423, 46] width 81 height 9
click at [429, 50] on h2 "Pato" at bounding box center [423, 46] width 81 height 9
click at [406, 243] on span "El pet recoge y trae a su dueño algunos objetos (como pociones)." at bounding box center [434, 246] width 130 height 16
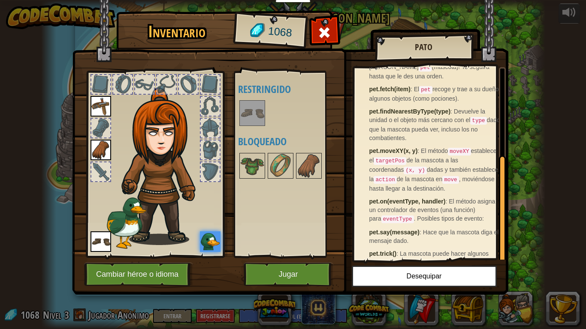
click at [133, 221] on img at bounding box center [136, 212] width 63 height 73
click at [214, 247] on img at bounding box center [210, 242] width 21 height 21
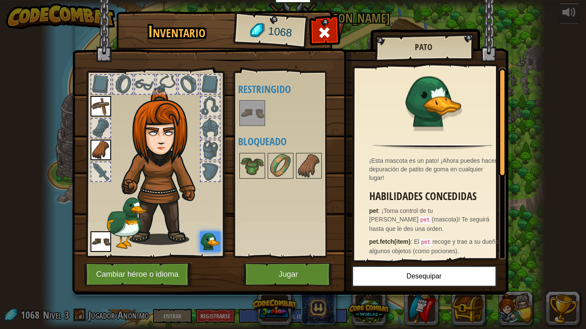
drag, startPoint x: 436, startPoint y: 48, endPoint x: 437, endPoint y: 54, distance: 5.2
click at [437, 49] on h2 "Pato" at bounding box center [423, 46] width 81 height 9
drag, startPoint x: 437, startPoint y: 54, endPoint x: 423, endPoint y: 114, distance: 61.5
click at [433, 13] on div "Pato ¡Esta mascota es un pato! ¡Ahora puedes hacer depuración de patito de goma…" at bounding box center [292, 13] width 435 height 0
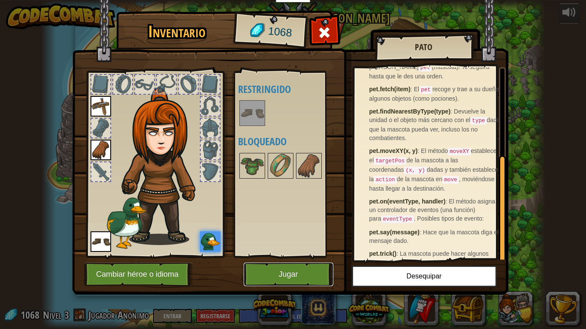
click at [315, 271] on button "Jugar" at bounding box center [289, 275] width 90 height 24
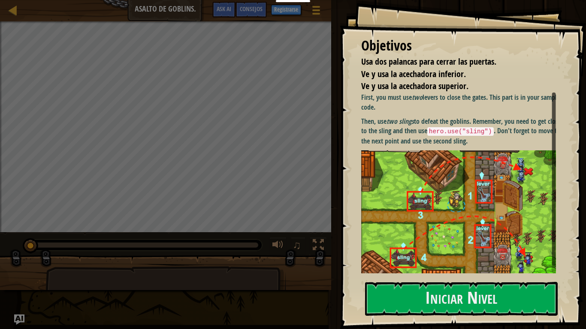
click at [458, 271] on div "Objetivos Usa dos palancas para cerrar las puertas. Ve y usa la acechadora infe…" at bounding box center [463, 164] width 246 height 329
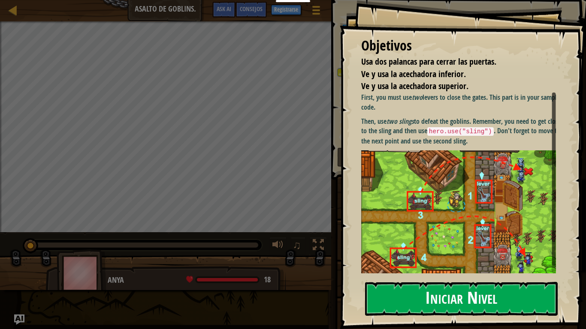
click at [460, 271] on button "Iniciar Nivel" at bounding box center [461, 299] width 193 height 34
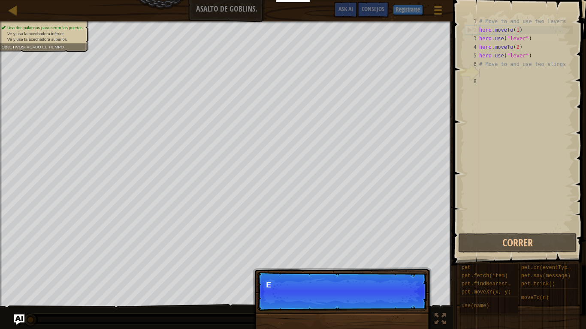
scroll to position [4, 0]
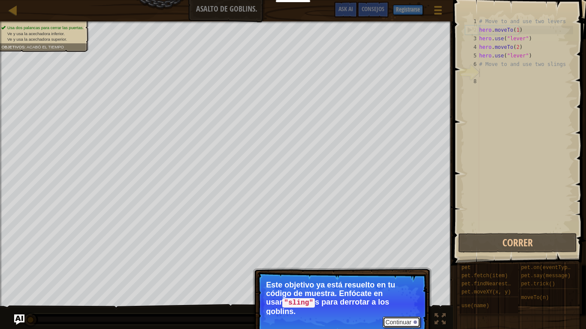
click at [401, 271] on button "Continuar" at bounding box center [402, 322] width 38 height 11
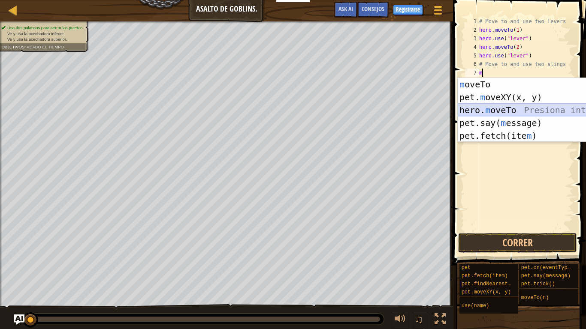
click at [520, 109] on div "m oveTo Presiona intro pet. m oveXY(x, y) Presiona intro hero. m oveTo Presiona…" at bounding box center [539, 123] width 162 height 90
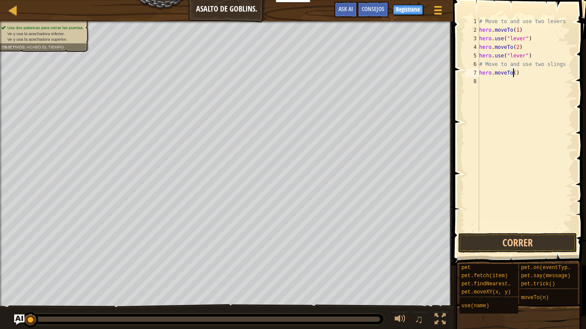
type textarea "hero.moveTo(2)"
click at [524, 75] on div "# Move to and use two levers hero . moveTo ( 1 ) hero . use ( "lever" ) hero . …" at bounding box center [525, 133] width 96 height 232
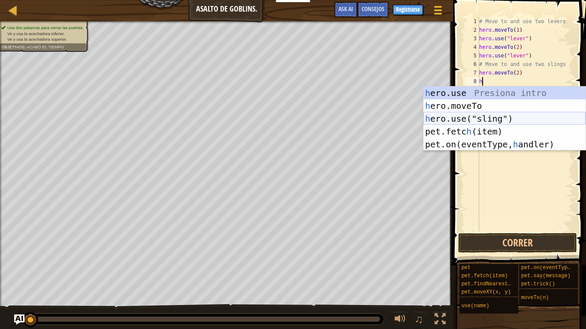
click at [487, 118] on div "h ero.use Presiona intro h ero.moveTo Presiona intro h ero.use("sling") Presion…" at bounding box center [504, 132] width 162 height 90
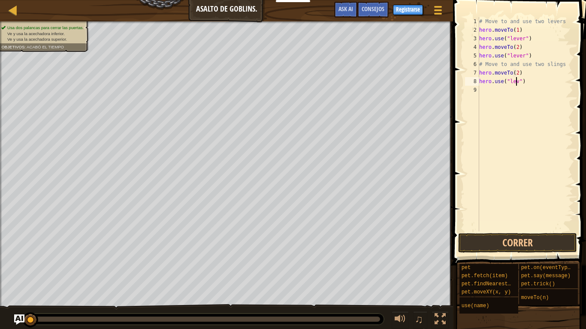
scroll to position [4, 3]
type textarea "hero.use("lever")"
click at [531, 78] on div "# Move to and use two levers hero . moveTo ( 1 ) hero . use ( "lever" ) hero . …" at bounding box center [525, 133] width 96 height 232
click at [520, 245] on button "Correr" at bounding box center [517, 243] width 119 height 20
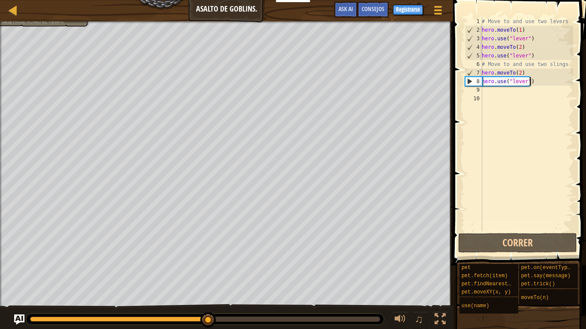
click at [534, 80] on div "# Move to and use two levers hero . moveTo ( 1 ) hero . use ( "lever" ) hero . …" at bounding box center [526, 133] width 93 height 232
type textarea "hero.use("lever")"
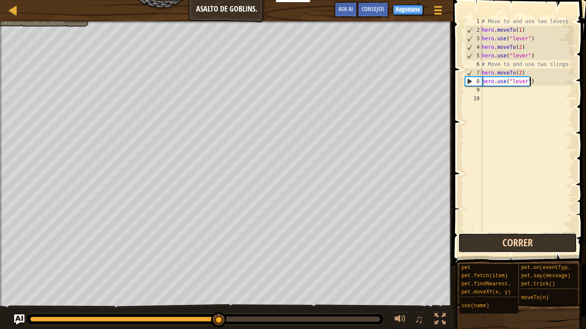
click at [526, 242] on button "Correr" at bounding box center [517, 243] width 119 height 20
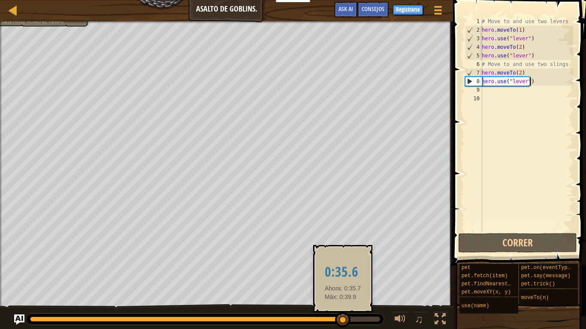
drag, startPoint x: 185, startPoint y: 316, endPoint x: 343, endPoint y: 321, distance: 157.9
click at [343, 271] on div at bounding box center [342, 320] width 15 height 15
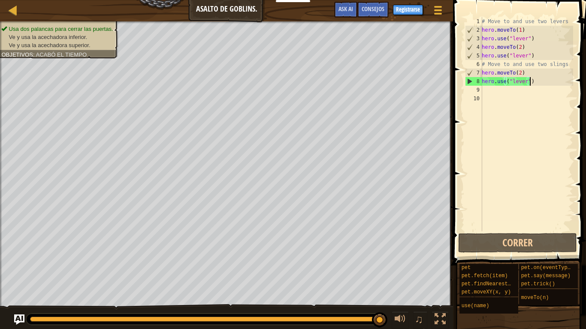
click at [546, 83] on div "# Move to and use two levers hero . moveTo ( 1 ) hero . use ( "lever" ) hero . …" at bounding box center [526, 133] width 93 height 232
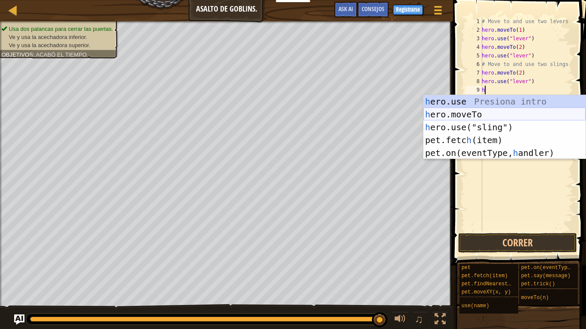
click at [492, 112] on div "h ero.use Presiona intro h ero.moveTo Presiona intro h ero.use("sling") Presion…" at bounding box center [504, 140] width 162 height 90
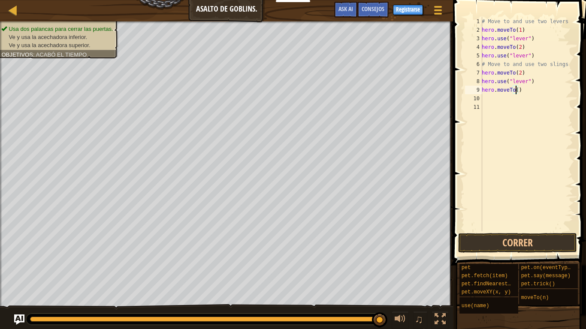
type textarea "hero.moveTo(3)"
click at [548, 90] on div "# Move to and use two levers hero . moveTo ( 1 ) hero . use ( "lever" ) hero . …" at bounding box center [526, 133] width 93 height 232
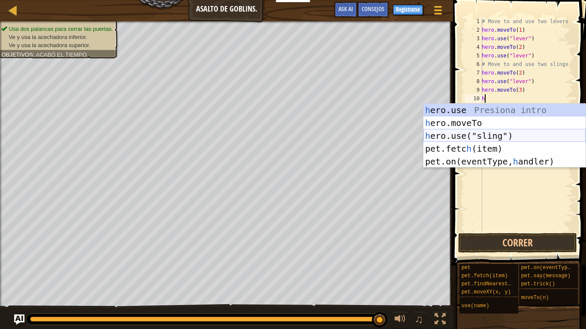
click at [501, 138] on div "h ero.use Presiona intro h ero.moveTo Presiona intro h ero.use("sling") Presion…" at bounding box center [504, 149] width 162 height 90
type textarea "hero.use("sling")"
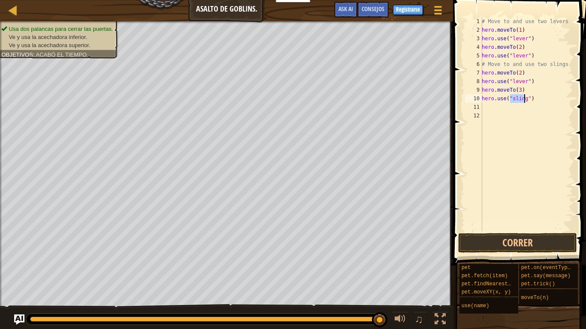
click at [533, 99] on div "# Move to and use two levers hero . moveTo ( 1 ) hero . use ( "lever" ) hero . …" at bounding box center [526, 133] width 93 height 232
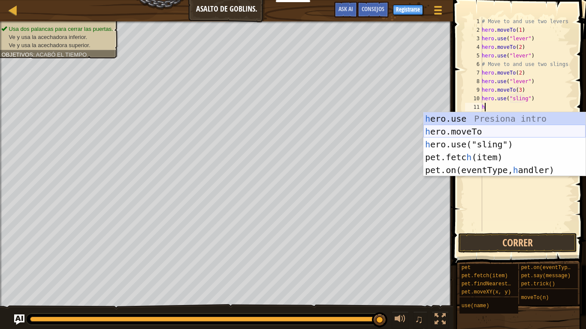
click at [513, 128] on div "h ero.use Presiona intro h ero.moveTo Presiona intro h ero.use("sling") Presion…" at bounding box center [504, 157] width 162 height 90
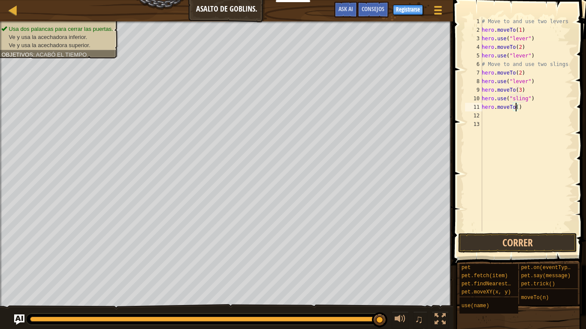
type textarea "hero.moveTo(4)"
click at [528, 109] on div "# Move to and use two levers hero . moveTo ( 1 ) hero . use ( "lever" ) hero . …" at bounding box center [526, 133] width 93 height 232
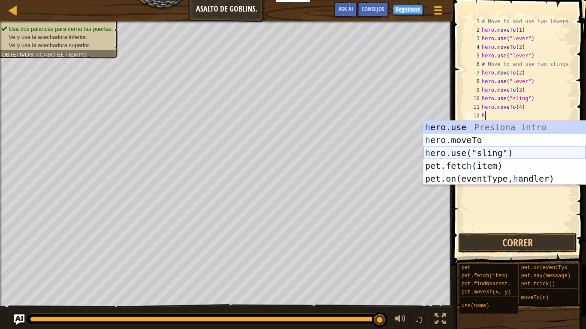
click at [489, 150] on div "h ero.use Presiona intro h ero.moveTo Presiona intro h ero.use("sling") Presion…" at bounding box center [504, 166] width 162 height 90
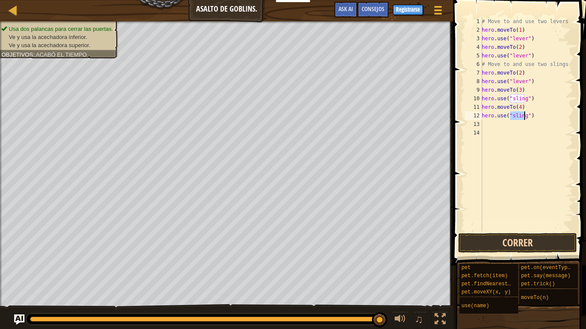
type textarea "hero.use("sling")"
click at [508, 240] on button "Correr" at bounding box center [517, 243] width 119 height 20
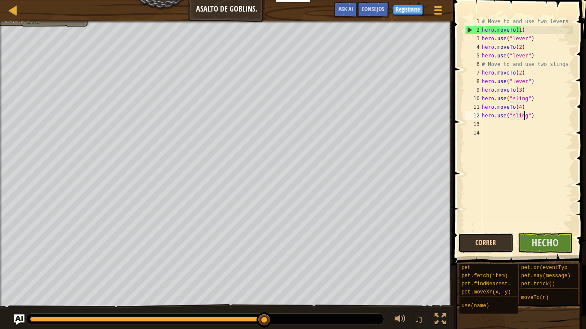
click at [476, 247] on button "Correr" at bounding box center [485, 243] width 55 height 20
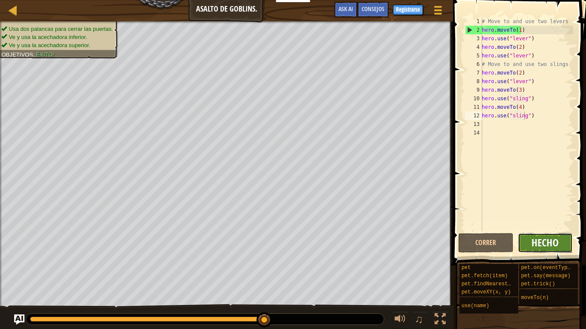
click at [555, 243] on span "Hecho" at bounding box center [544, 243] width 27 height 14
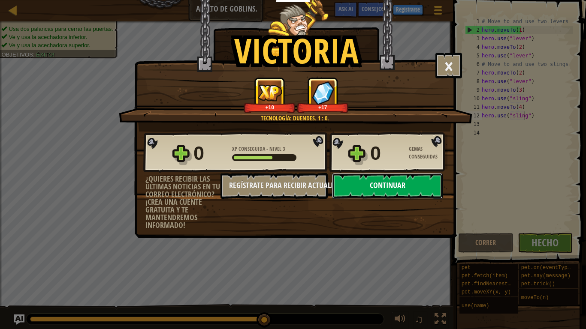
click at [402, 191] on button "Continuar" at bounding box center [387, 186] width 111 height 26
select select "es-ES"
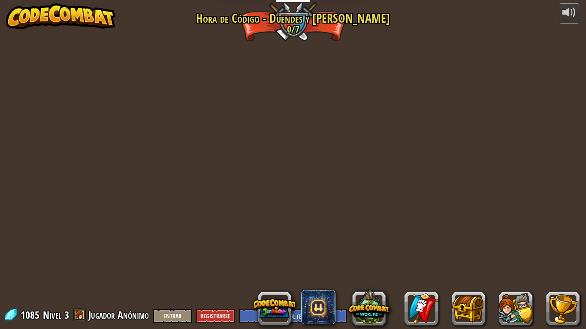
select select "es-ES"
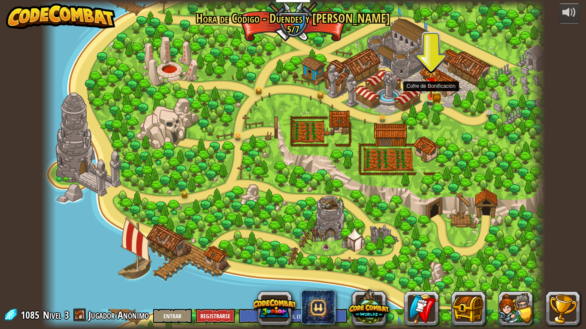
click at [434, 88] on img at bounding box center [431, 84] width 8 height 8
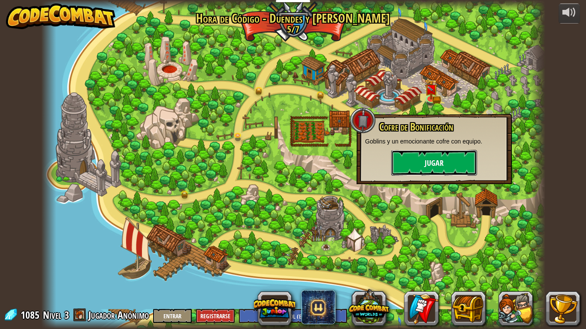
click at [426, 154] on button "Jugar" at bounding box center [434, 163] width 86 height 26
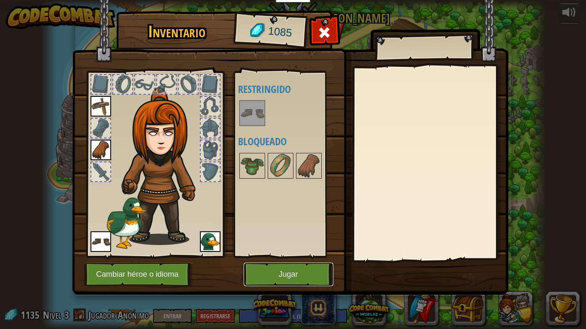
click at [304, 271] on button "Jugar" at bounding box center [289, 275] width 90 height 24
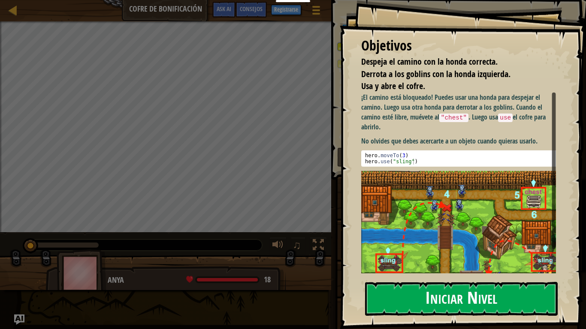
click at [479, 271] on button "Iniciar Nivel" at bounding box center [461, 299] width 193 height 34
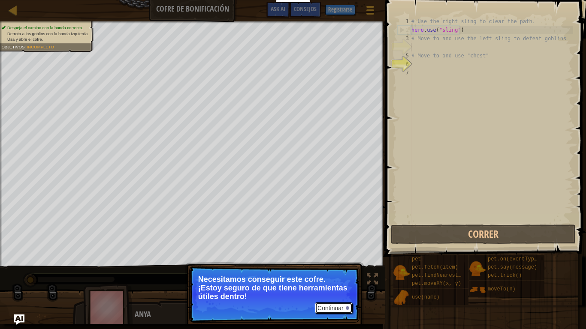
click at [326, 271] on button "Continuar" at bounding box center [334, 308] width 38 height 11
click at [323, 271] on button "Continuar" at bounding box center [334, 308] width 38 height 11
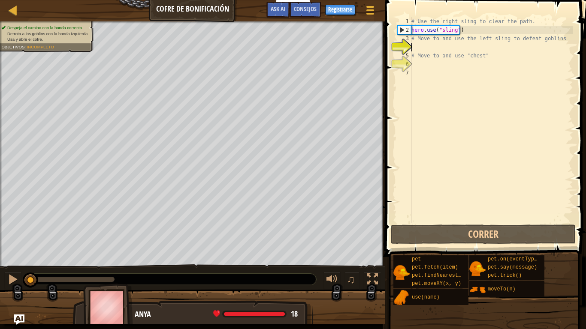
click at [555, 39] on div "# Use the right sling to clear the path. hero . use ( "sling" ) # Move to and u…" at bounding box center [491, 128] width 163 height 223
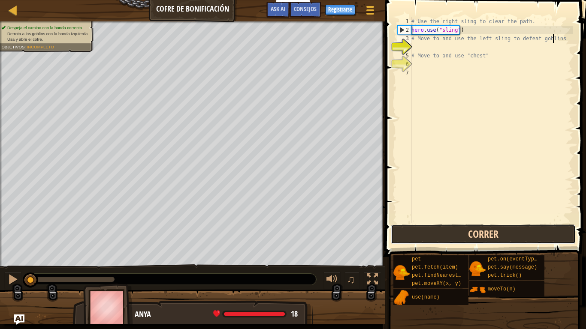
click at [463, 228] on button "Correr" at bounding box center [483, 235] width 185 height 20
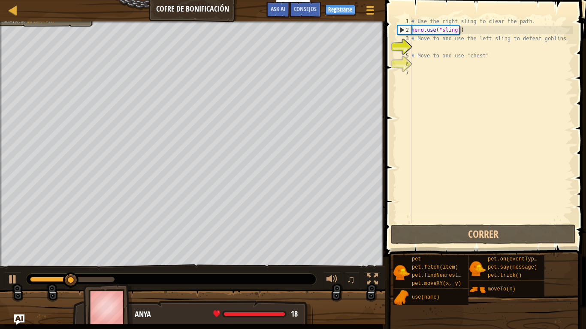
click at [544, 27] on div "# Use the right sling to clear the path. hero . use ( "sling" ) # Move to and u…" at bounding box center [491, 128] width 163 height 223
click at [556, 36] on div "# Use the right sling to clear the path. hero . use ( "sling" ) # Move to and u…" at bounding box center [491, 128] width 163 height 223
type textarea "# Move to and use the left sling to defeat goblins"
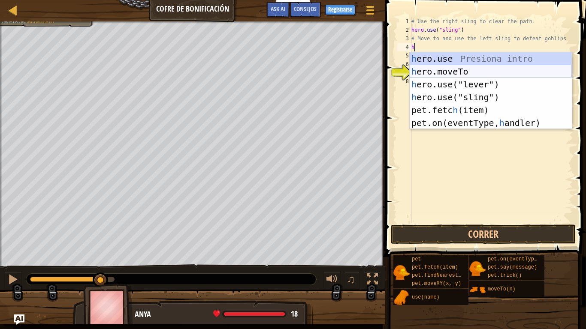
click at [486, 69] on div "h ero.use Presiona intro h ero.moveTo Presiona intro h ero.use("lever") Presion…" at bounding box center [491, 103] width 162 height 103
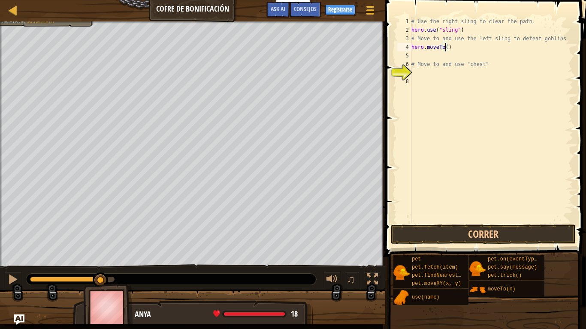
type textarea "hero.moveTo(3)"
click at [473, 53] on div "# Use the right sling to clear the path. hero . use ( "sling" ) # Move to and u…" at bounding box center [491, 128] width 163 height 223
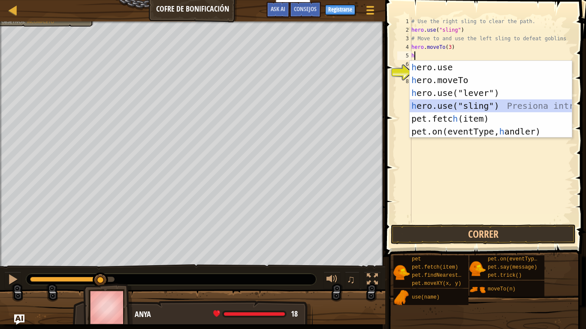
click at [447, 103] on div "h ero.use Presiona intro h ero.moveTo Presiona intro h ero.use("lever") Presion…" at bounding box center [491, 112] width 162 height 103
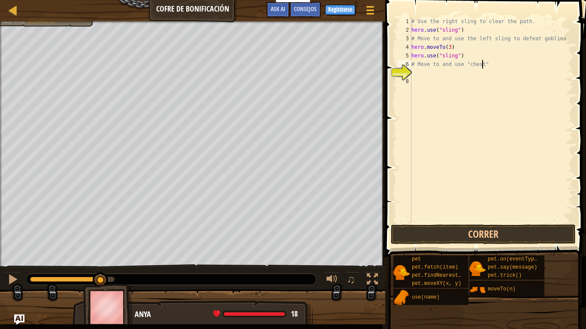
click at [486, 60] on div "# Use the right sling to clear the path. hero . use ( "sling" ) # Move to and u…" at bounding box center [491, 128] width 163 height 223
type textarea "# Move to and use "chest""
click at [461, 233] on button "Correr" at bounding box center [483, 235] width 185 height 20
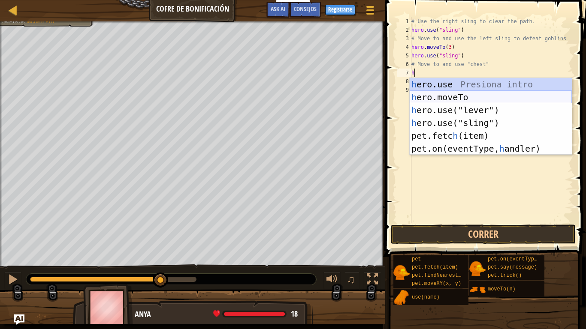
click at [475, 101] on div "h ero.use Presiona intro h ero.moveTo Presiona intro h ero.use("lever") Presion…" at bounding box center [491, 129] width 162 height 103
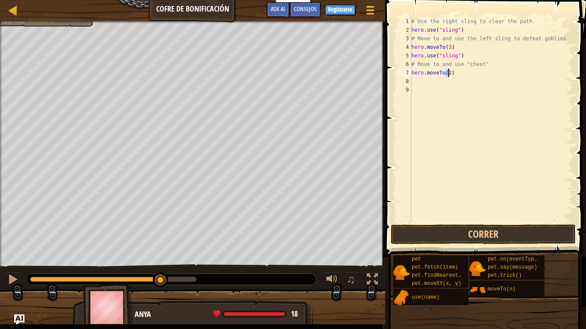
type textarea "hero.moveTo(6)"
click at [468, 77] on div "# Use the right sling to clear the path. hero . use ( "sling" ) # Move to and u…" at bounding box center [491, 128] width 163 height 223
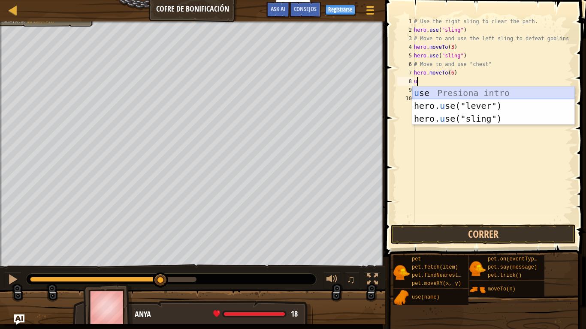
click at [468, 93] on div "u se Presiona intro hero. u se("lever") Presiona intro hero. u se("sling") Pres…" at bounding box center [493, 119] width 162 height 64
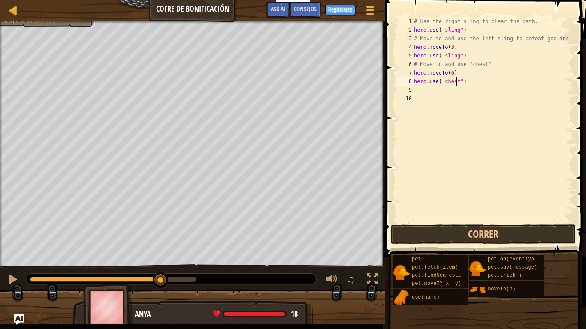
scroll to position [4, 3]
click at [504, 232] on button "Correr" at bounding box center [483, 235] width 185 height 20
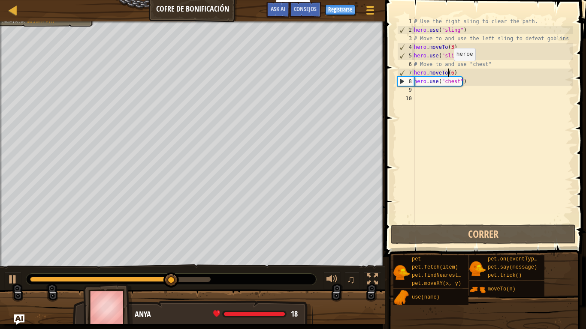
click at [449, 69] on div "# Use the right sling to clear the path. hero . use ( "sling" ) # Move to and u…" at bounding box center [492, 128] width 161 height 223
click at [451, 73] on div "# Use the right sling to clear the path. hero . use ( "sling" ) # Move to and u…" at bounding box center [492, 128] width 161 height 223
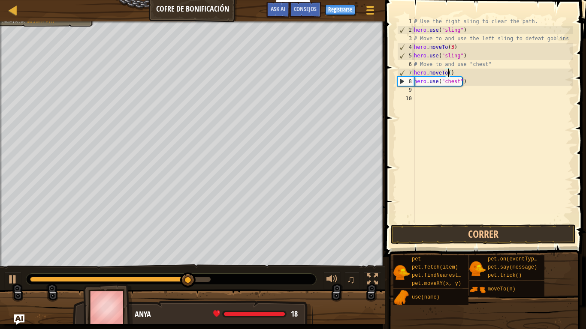
scroll to position [4, 3]
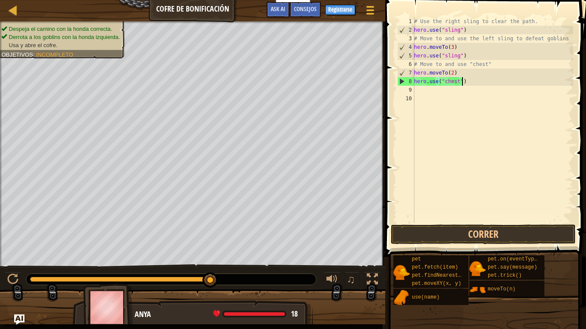
click at [466, 78] on div "# Use the right sling to clear the path. hero . use ( "sling" ) # Move to and u…" at bounding box center [492, 128] width 161 height 223
click at [464, 75] on div "# Use the right sling to clear the path. hero . use ( "sling" ) # Move to and u…" at bounding box center [492, 128] width 161 height 223
type textarea "hero.moveTo(2)"
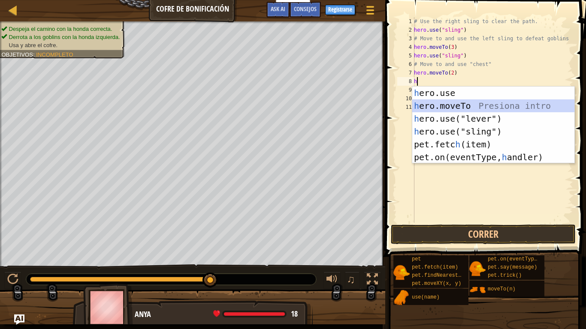
click at [468, 103] on div "h ero.use Presiona intro h ero.moveTo Presiona intro h ero.use("lever") Presion…" at bounding box center [493, 138] width 162 height 103
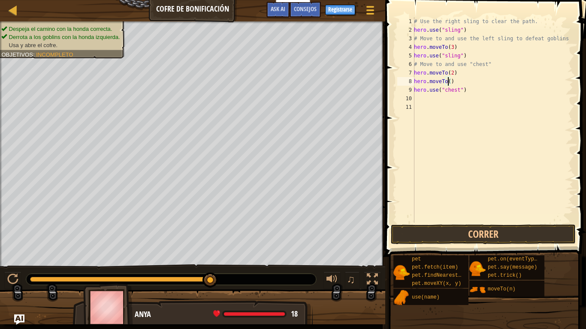
type textarea "hero.moveTo(4)"
click at [470, 85] on div "# Use the right sling to clear the path. hero . use ( "sling" ) # Move to and u…" at bounding box center [492, 128] width 161 height 223
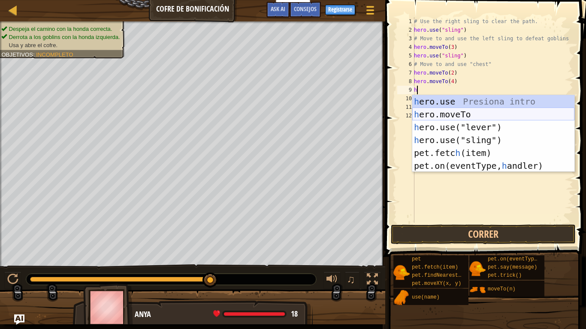
click at [467, 112] on div "h ero.use Presiona intro h ero.moveTo Presiona intro h ero.use("lever") Presion…" at bounding box center [493, 146] width 162 height 103
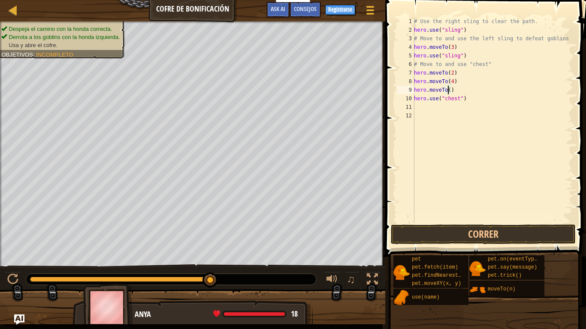
type textarea "hero.moveTo(6)"
click at [438, 229] on button "Correr" at bounding box center [483, 235] width 185 height 20
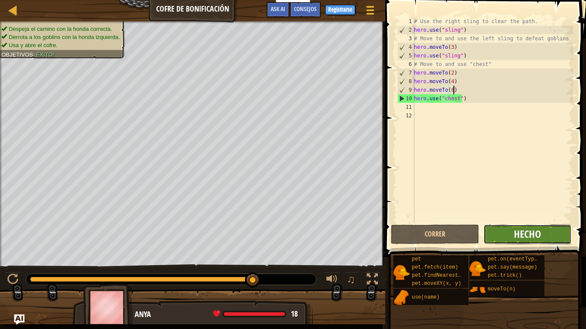
click at [523, 227] on button "Hecho" at bounding box center [527, 235] width 88 height 20
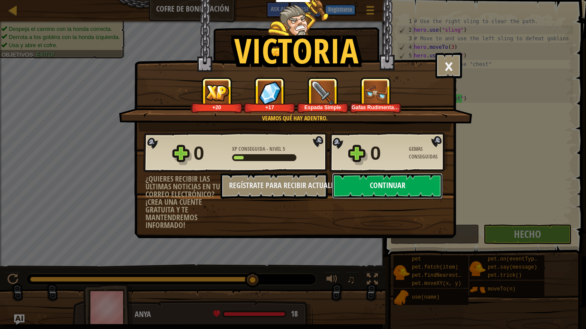
click at [392, 185] on button "Continuar" at bounding box center [387, 186] width 111 height 26
select select "es-ES"
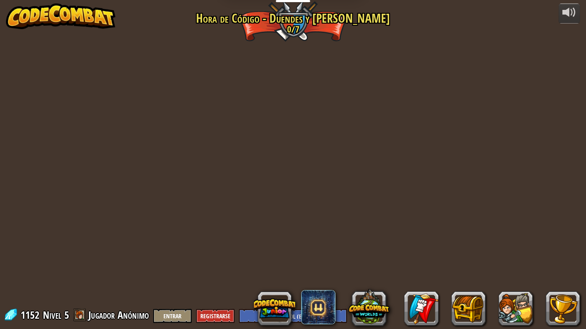
select select "es-ES"
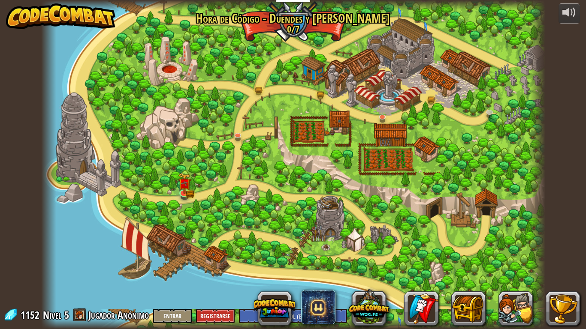
select select "es-ES"
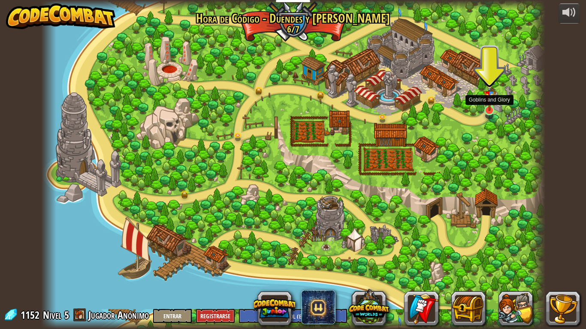
click at [489, 104] on img at bounding box center [489, 95] width 13 height 34
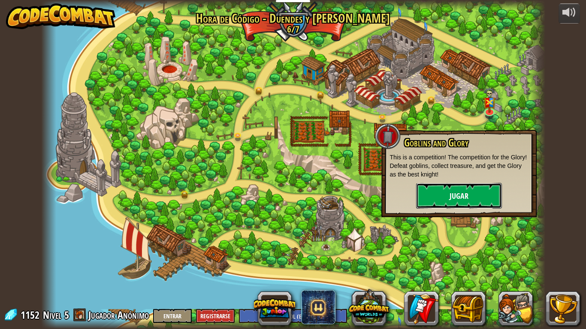
click at [474, 195] on button "Jugar" at bounding box center [459, 196] width 86 height 26
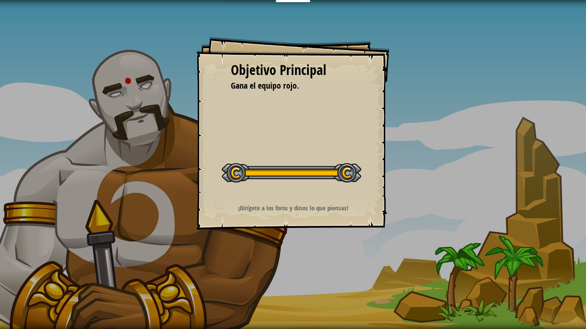
drag, startPoint x: 352, startPoint y: 188, endPoint x: 344, endPoint y: 171, distance: 18.8
click at [351, 186] on div "Iniciar Nivel" at bounding box center [291, 172] width 139 height 34
click at [339, 166] on div at bounding box center [291, 172] width 139 height 19
click at [306, 192] on div "Objetivo Principal Gana el equipo rojo. Iniciar Nivel Error al cargar desde el …" at bounding box center [292, 133] width 193 height 193
click at [305, 189] on div "Objetivo Principal Gana el equipo rojo. Iniciar Nivel Error al cargar desde el …" at bounding box center [292, 133] width 193 height 193
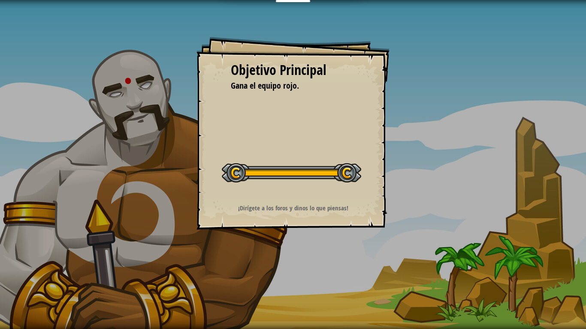
click at [296, 148] on div "Objetivo Principal Gana el equipo rojo. Iniciar Nivel Error al cargar desde el …" at bounding box center [292, 133] width 193 height 193
click at [296, 141] on div "Objetivo Principal Gana el equipo rojo. Iniciar Nivel Error al cargar desde el …" at bounding box center [292, 133] width 193 height 193
click at [304, 158] on div "Iniciar Nivel" at bounding box center [291, 172] width 139 height 34
click at [303, 159] on div "Iniciar Nivel" at bounding box center [291, 172] width 139 height 34
click at [290, 162] on div "Iniciar Nivel" at bounding box center [291, 172] width 139 height 34
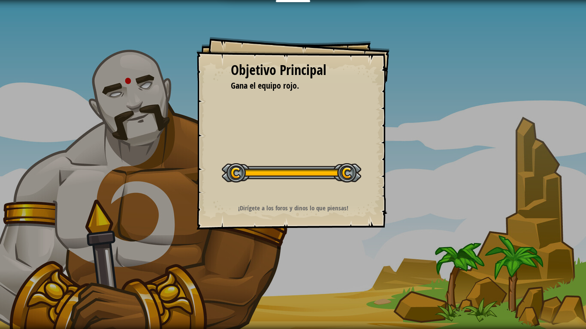
click at [290, 162] on div "Iniciar Nivel" at bounding box center [291, 172] width 139 height 34
click at [358, 174] on div at bounding box center [291, 172] width 139 height 19
click at [358, 172] on div at bounding box center [291, 172] width 139 height 19
click at [293, 105] on div "Objetivo Principal Gana el equipo rojo. Iniciar Nivel Error al cargar desde el …" at bounding box center [292, 133] width 193 height 193
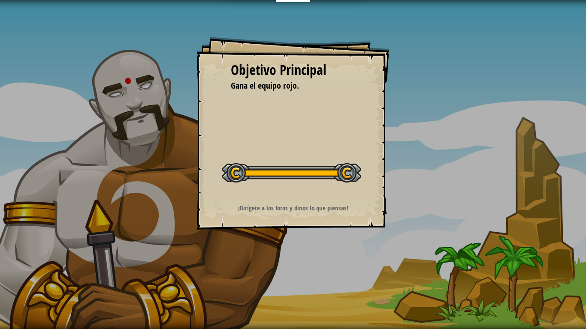
click at [293, 102] on div "Objetivo Principal Gana el equipo rojo. Iniciar Nivel Error al cargar desde el …" at bounding box center [292, 133] width 193 height 193
click at [294, 97] on div "Objetivo Principal Gana el equipo rojo. Iniciar Nivel Error al cargar desde el …" at bounding box center [292, 133] width 193 height 193
drag, startPoint x: 294, startPoint y: 97, endPoint x: 282, endPoint y: 5, distance: 93.1
click at [294, 85] on div "Objetivo Principal Gana el equipo rojo. Iniciar Nivel Error al cargar desde el …" at bounding box center [292, 133] width 193 height 193
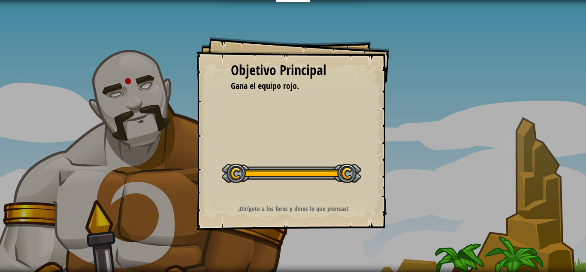
click at [361, 127] on div "Objetivo Principal Gana el equipo rojo. Iniciar Nivel Error al cargar desde el …" at bounding box center [292, 133] width 193 height 193
click at [353, 150] on div "Objetivo Principal Gana el equipo rojo. Iniciar Nivel Error al cargar desde el …" at bounding box center [292, 133] width 193 height 193
click at [349, 147] on div "Objetivo Principal Gana el equipo rojo. Iniciar Nivel Error al cargar desde el …" at bounding box center [292, 133] width 193 height 193
drag, startPoint x: 349, startPoint y: 147, endPoint x: 268, endPoint y: 49, distance: 126.7
click at [349, 148] on div "Objetivo Principal Gana el equipo rojo. Iniciar Nivel Error al cargar desde el …" at bounding box center [292, 133] width 193 height 193
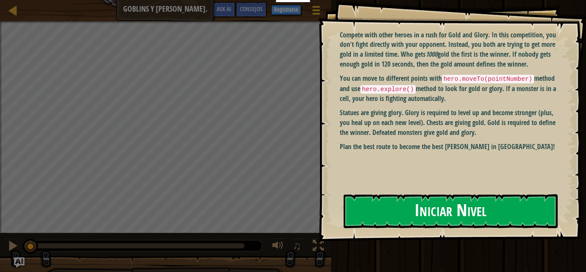
click at [442, 209] on button "Iniciar Nivel" at bounding box center [451, 211] width 214 height 34
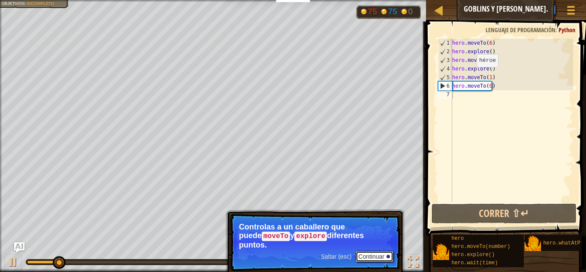
click at [381, 250] on button "Continuar" at bounding box center [375, 255] width 38 height 11
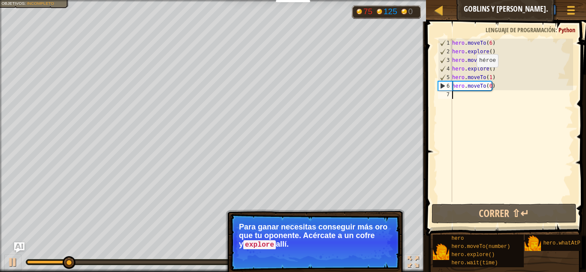
click at [380, 247] on p "Para ganar necesitas conseguir más oro que tu oponente. Acércate a un cofre y e…" at bounding box center [315, 235] width 152 height 27
click at [381, 257] on button "Continuar" at bounding box center [375, 255] width 38 height 11
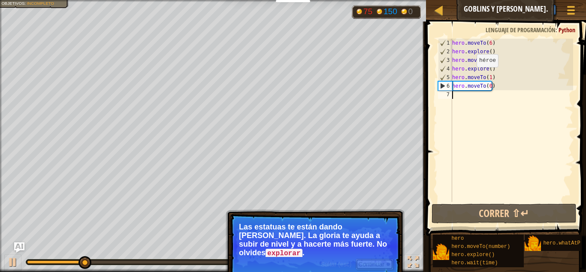
click at [377, 258] on button "Continuar" at bounding box center [375, 263] width 38 height 11
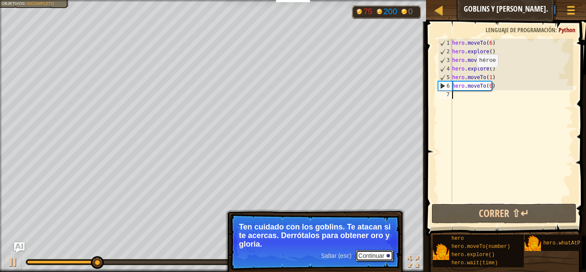
click at [375, 254] on button "Continuar" at bounding box center [375, 255] width 38 height 11
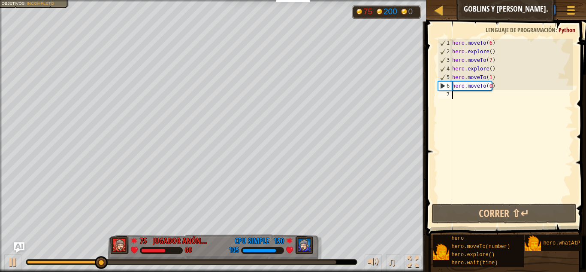
click at [504, 88] on div "hero . moveTo ( 6 ) hero . explore ( ) hero . moveTo ( 7 ) hero . explore ( ) h…" at bounding box center [511, 129] width 123 height 180
click at [498, 89] on div "hero . moveTo ( 6 ) hero . explore ( ) hero . moveTo ( 7 ) hero . explore ( ) h…" at bounding box center [511, 129] width 123 height 180
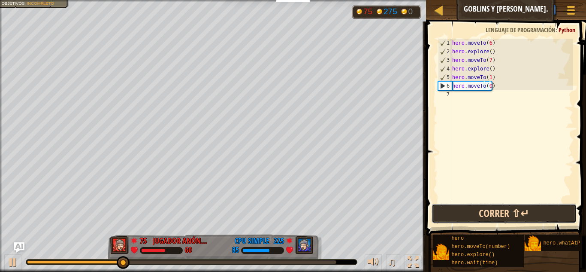
click at [492, 214] on button "Correr ⇧↵" at bounding box center [504, 213] width 145 height 20
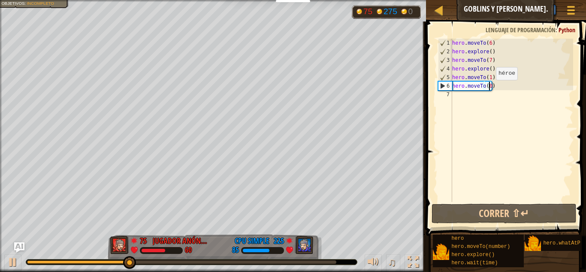
click at [489, 88] on div "hero . moveTo ( 6 ) hero . explore ( ) hero . moveTo ( 7 ) hero . explore ( ) h…" at bounding box center [511, 129] width 123 height 180
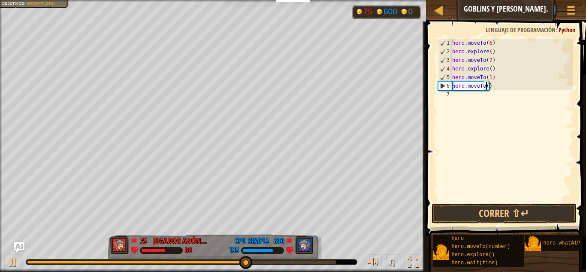
type textarea "hero.moveTo(8)"
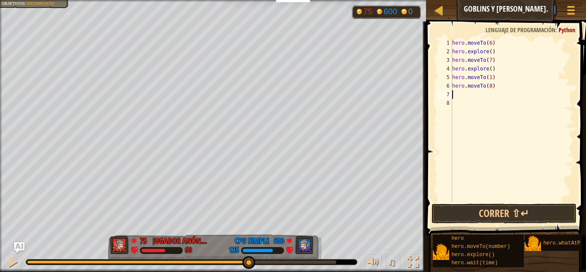
type textarea "h"
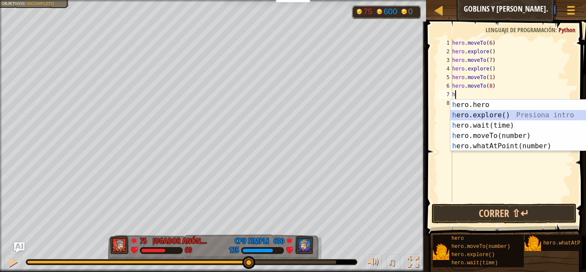
click at [475, 112] on div "h ero.hero Presiona intro h ero.explore() Presiona intro h ero.wait(time) Presi…" at bounding box center [531, 136] width 162 height 72
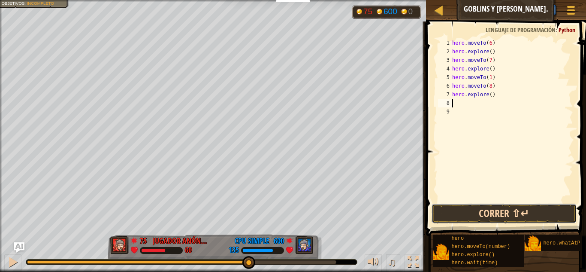
click at [502, 210] on button "Correr ⇧↵" at bounding box center [504, 213] width 145 height 20
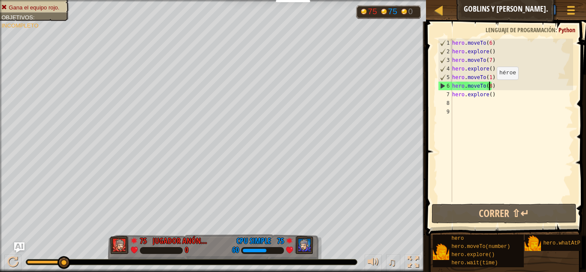
click at [489, 88] on div "hero . moveTo ( 6 ) hero . explore ( ) hero . moveTo ( 7 ) hero . explore ( ) h…" at bounding box center [511, 129] width 123 height 180
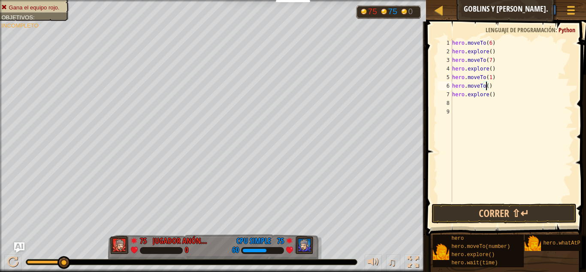
type textarea "hero.moveTo(2)"
click at [496, 86] on div "hero . moveTo ( 6 ) hero . explore ( ) hero . moveTo ( 7 ) hero . explore ( ) h…" at bounding box center [511, 129] width 123 height 180
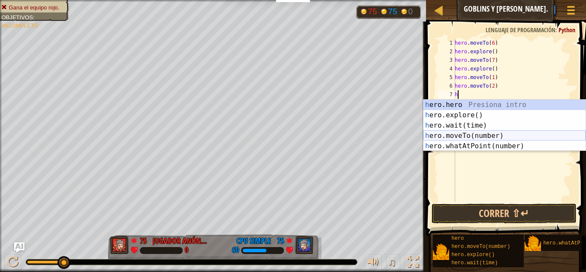
click at [471, 135] on div "h ero.hero Presiona intro h ero.explore() Presiona intro h ero.wait(time) Presi…" at bounding box center [504, 136] width 162 height 72
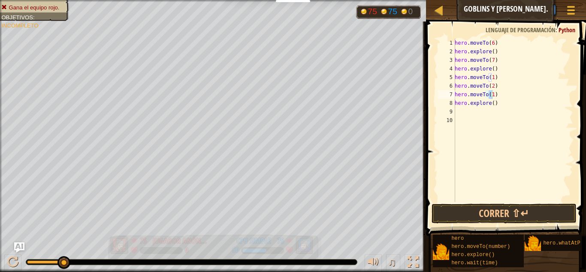
click at [316, 228] on div "Gana el equipo rojo. Objetivos : Incompleto 75 75 0 75 Jugador Anónimo 0 75 CPU…" at bounding box center [293, 136] width 586 height 272
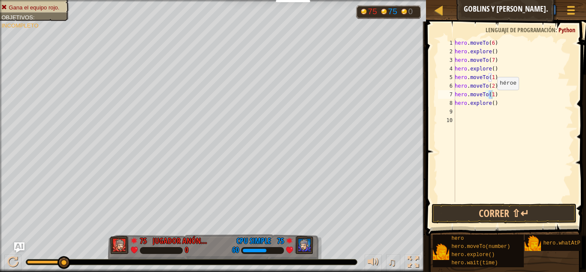
click at [492, 98] on div "hero . moveTo ( 6 ) hero . explore ( ) hero . moveTo ( 7 ) hero . explore ( ) h…" at bounding box center [513, 120] width 120 height 163
click at [468, 222] on button "Correr ⇧↵" at bounding box center [504, 213] width 145 height 20
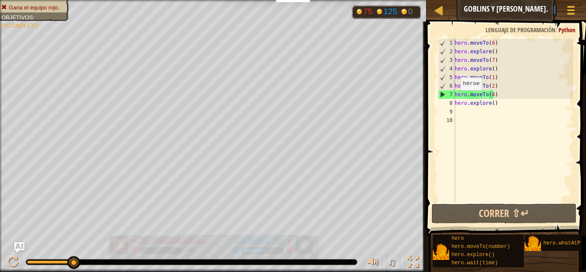
click at [232, 238] on div "125 CPU simple" at bounding box center [262, 240] width 61 height 11
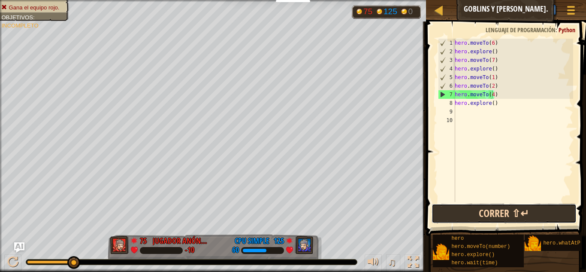
click at [480, 211] on button "Correr ⇧↵" at bounding box center [504, 213] width 145 height 20
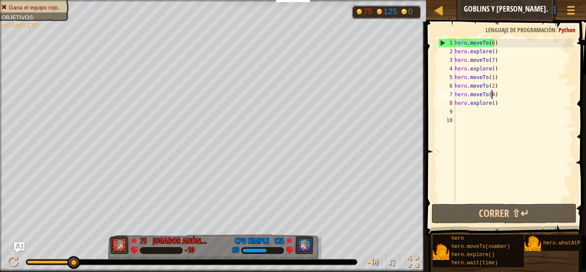
type textarea "hero.moveTo()"
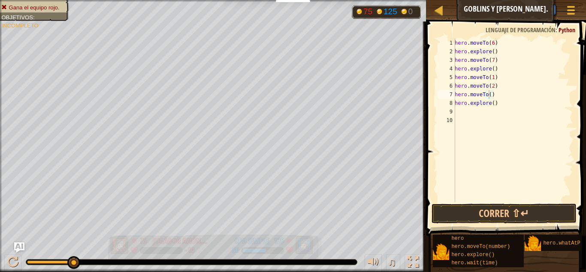
click at [277, 237] on div "125" at bounding box center [279, 239] width 10 height 8
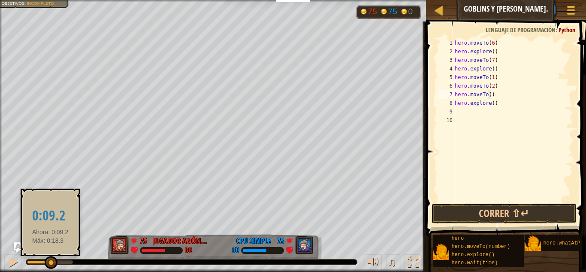
drag, startPoint x: 74, startPoint y: 262, endPoint x: 50, endPoint y: 262, distance: 24.0
click at [50, 262] on div at bounding box center [51, 262] width 13 height 13
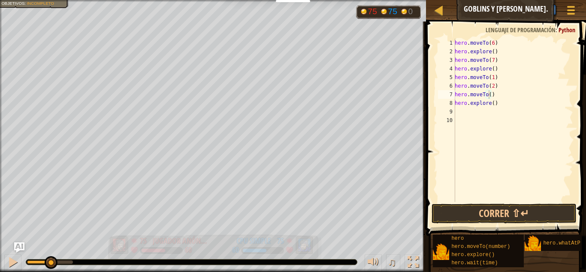
click at [219, 243] on div "75 CPU simple 60" at bounding box center [264, 244] width 104 height 21
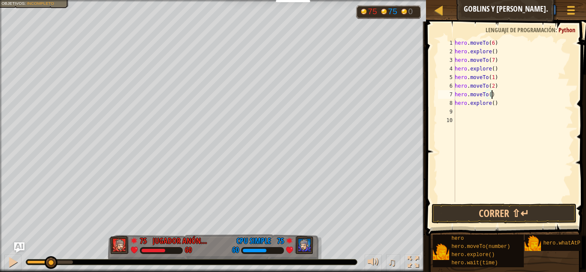
click at [495, 97] on div "hero . moveTo ( 6 ) hero . explore ( ) hero . moveTo ( 7 ) hero . explore ( ) h…" at bounding box center [513, 129] width 120 height 180
click at [492, 207] on button "Correr ⇧↵" at bounding box center [504, 213] width 145 height 20
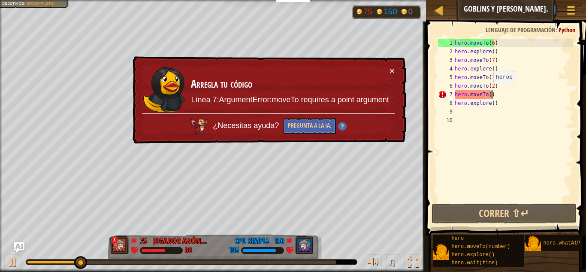
click at [489, 92] on div "hero . moveTo ( 6 ) hero . explore ( ) hero . moveTo ( 7 ) hero . explore ( ) h…" at bounding box center [513, 129] width 120 height 180
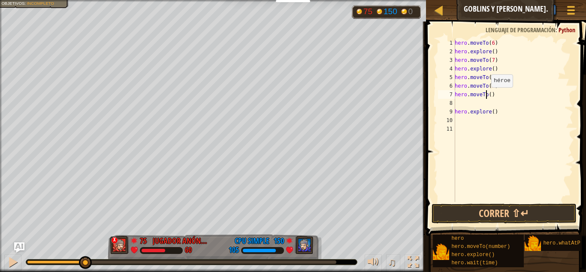
click at [486, 96] on div "hero . moveTo ( 6 ) hero . explore ( ) hero . moveTo ( 7 ) hero . explore ( ) h…" at bounding box center [513, 129] width 120 height 180
click at [489, 98] on div "hero . moveTo ( 6 ) hero . explore ( ) hero . moveTo ( 7 ) hero . explore ( ) h…" at bounding box center [513, 129] width 120 height 180
type textarea "hero.moveTo(7)"
click at [515, 214] on button "Correr ⇧↵" at bounding box center [504, 213] width 145 height 20
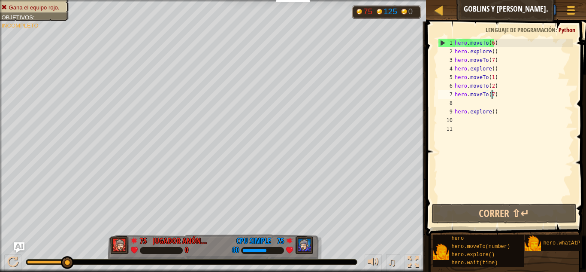
click at [497, 95] on div "hero . moveTo ( 6 ) hero . explore ( ) hero . moveTo ( 7 ) hero . explore ( ) h…" at bounding box center [513, 129] width 120 height 180
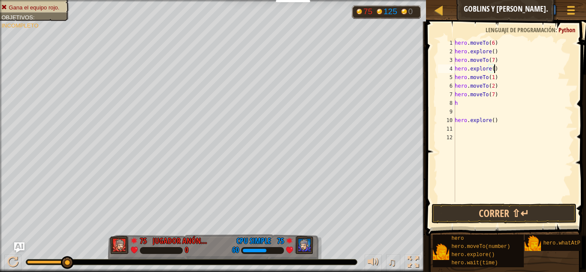
click at [521, 72] on div "hero . moveTo ( 6 ) hero . explore ( ) hero . moveTo ( 7 ) hero . explore ( ) h…" at bounding box center [513, 129] width 120 height 180
click at [513, 102] on div "hero . moveTo ( 6 ) hero . explore ( ) hero . moveTo ( 7 ) hero . explore ( ) h…" at bounding box center [513, 129] width 120 height 180
type textarea "h"
click at [480, 213] on button "Correr ⇧↵" at bounding box center [504, 213] width 145 height 20
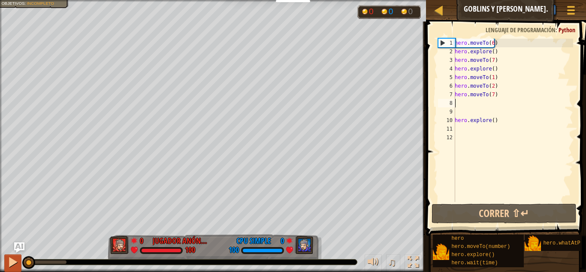
drag, startPoint x: 50, startPoint y: 268, endPoint x: 12, endPoint y: 267, distance: 38.2
click at [12, 267] on div "♫" at bounding box center [213, 260] width 426 height 26
click at [9, 259] on div at bounding box center [12, 261] width 11 height 11
click at [510, 93] on div "hero . moveTo ( 6 ) hero . explore ( ) hero . moveTo ( 7 ) hero . explore ( ) h…" at bounding box center [513, 129] width 120 height 180
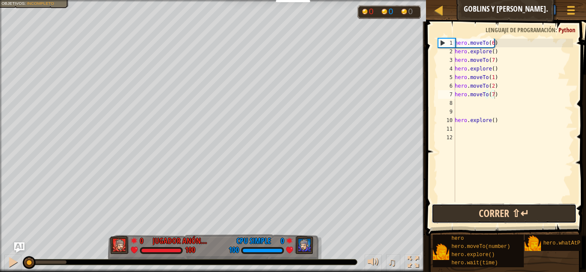
click at [461, 214] on button "Correr ⇧↵" at bounding box center [504, 213] width 145 height 20
click at [466, 213] on button "Correr ⇧↵" at bounding box center [504, 213] width 145 height 20
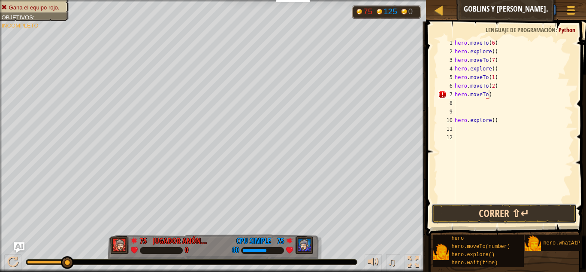
click at [540, 213] on button "Correr ⇧↵" at bounding box center [504, 213] width 145 height 20
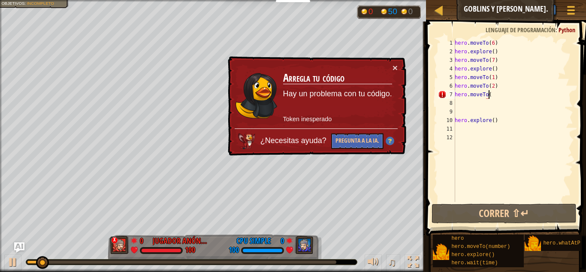
scroll to position [4, 3]
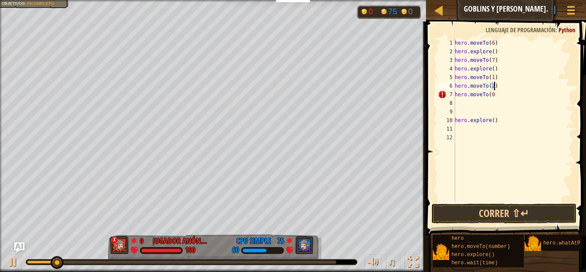
click at [494, 88] on div "hero . moveTo ( 6 ) hero . explore ( ) hero . moveTo ( 7 ) hero . explore ( ) h…" at bounding box center [513, 129] width 120 height 180
click at [499, 97] on div "hero . moveTo ( 6 ) hero . explore ( ) hero . moveTo ( 7 ) hero . explore ( ) h…" at bounding box center [513, 129] width 120 height 180
paste textarea ")"
type textarea "hero.moveTo(0)"
click at [492, 216] on button "Correr ⇧↵" at bounding box center [504, 213] width 145 height 20
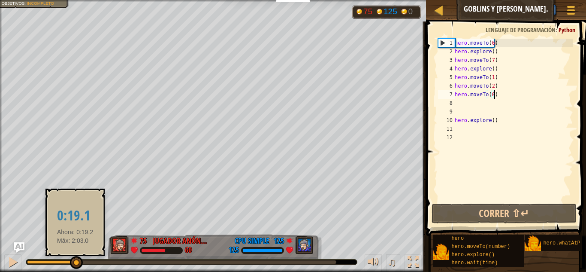
drag, startPoint x: 39, startPoint y: 263, endPoint x: 76, endPoint y: 263, distance: 36.9
click at [76, 263] on div at bounding box center [76, 262] width 13 height 13
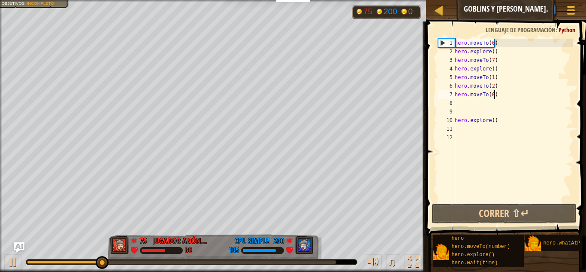
click at [507, 97] on div "hero . moveTo ( 6 ) hero . explore ( ) hero . moveTo ( 7 ) hero . explore ( ) h…" at bounding box center [513, 129] width 120 height 180
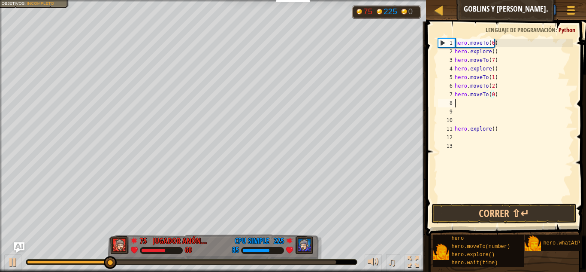
scroll to position [4, 0]
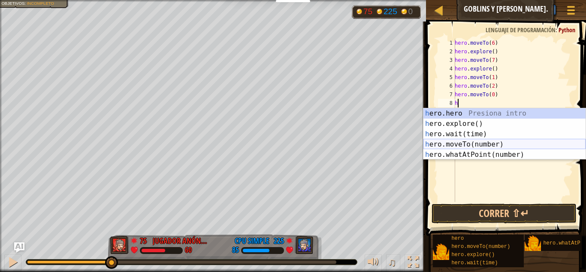
click at [486, 143] on div "h ero.hero Presiona intro h ero.explore() Presiona intro h ero.wait(time) Presi…" at bounding box center [504, 144] width 162 height 72
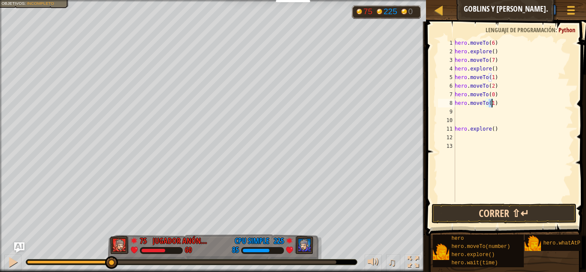
type textarea "hero.moveTo(1)"
click at [496, 212] on button "Correr ⇧↵" at bounding box center [504, 213] width 145 height 20
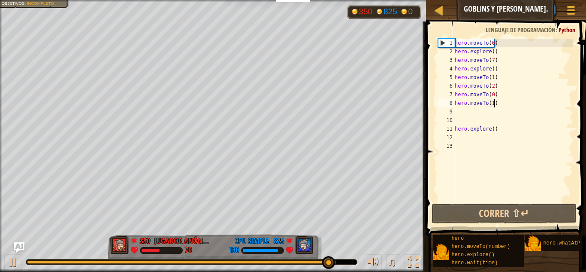
click at [500, 100] on div "hero . moveTo ( 6 ) hero . explore ( ) hero . moveTo ( 7 ) hero . explore ( ) h…" at bounding box center [513, 129] width 120 height 180
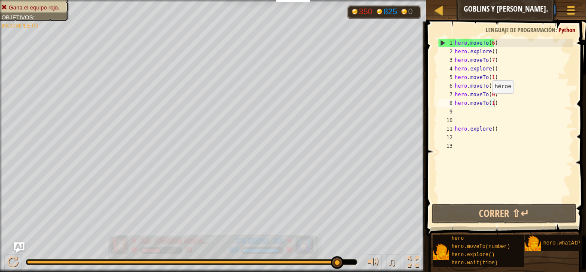
click at [215, 246] on div "825 CPU simple 180" at bounding box center [264, 244] width 104 height 21
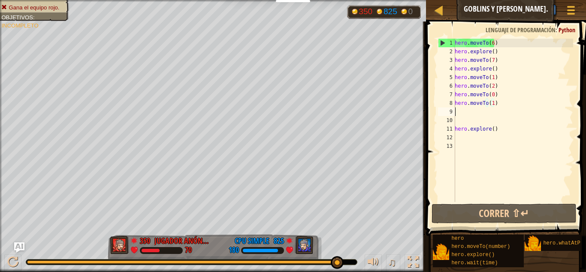
click at [498, 108] on div "hero . moveTo ( 6 ) hero . explore ( ) hero . moveTo ( 7 ) hero . explore ( ) h…" at bounding box center [513, 129] width 120 height 180
click at [498, 105] on div "hero . moveTo ( 6 ) hero . explore ( ) hero . moveTo ( 7 ) hero . explore ( ) h…" at bounding box center [513, 129] width 120 height 180
type textarea "hero.moveTo(1)"
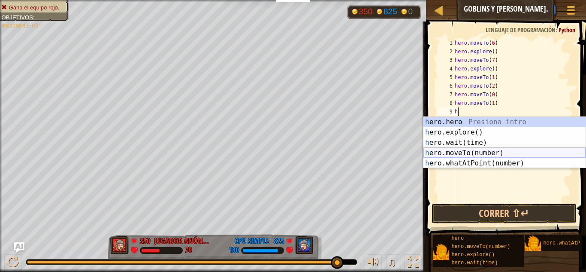
click at [455, 148] on div "h ero.hero Presiona intro h ero.explore() Presiona intro h ero.wait(time) Presi…" at bounding box center [504, 153] width 162 height 72
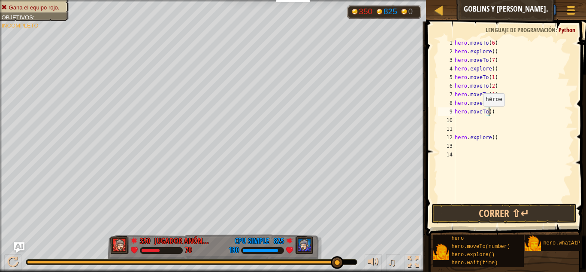
type textarea "hero.moveTo(2)"
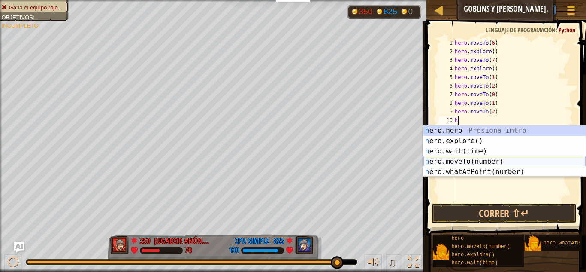
click at [510, 160] on div "h ero.hero Presiona intro h ero.explore() Presiona intro h ero.wait(time) Presi…" at bounding box center [504, 161] width 162 height 72
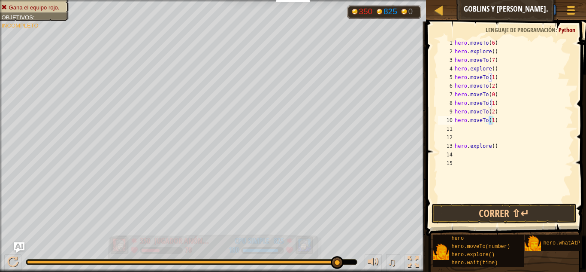
drag, startPoint x: 191, startPoint y: 248, endPoint x: 209, endPoint y: 246, distance: 18.1
click at [209, 246] on div "Gana el equipo rojo. Objetivos : Incompleto 350 825 0 350 Jugador Anónimo 70 82…" at bounding box center [293, 136] width 586 height 272
click at [217, 242] on div "825 CPU simple 180" at bounding box center [264, 244] width 104 height 21
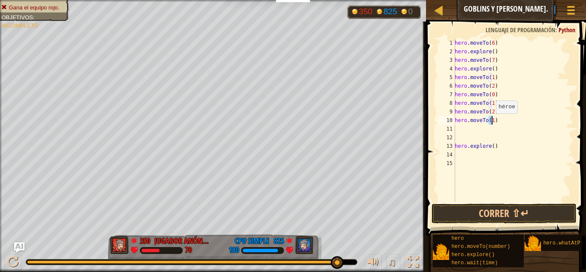
click at [491, 122] on div "hero . moveTo ( 6 ) hero . explore ( ) hero . moveTo ( 7 ) hero . explore ( ) h…" at bounding box center [513, 120] width 120 height 163
type textarea "hero.moveTo(3)"
click at [477, 217] on button "Correr ⇧↵" at bounding box center [504, 213] width 145 height 20
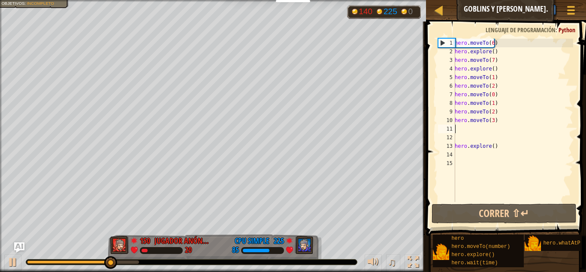
click at [511, 130] on div "hero . moveTo ( 6 ) hero . explore ( ) hero . moveTo ( 7 ) hero . explore ( ) h…" at bounding box center [513, 129] width 120 height 180
click at [508, 121] on div "hero . moveTo ( 6 ) hero . explore ( ) hero . moveTo ( 7 ) hero . explore ( ) h…" at bounding box center [513, 129] width 120 height 180
type textarea "hero.moveTo(3)"
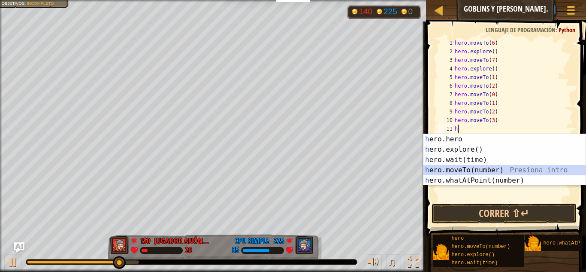
click at [498, 169] on div "h ero.hero Presiona intro h ero.explore() Presiona intro h ero.wait(time) Presi…" at bounding box center [504, 170] width 162 height 72
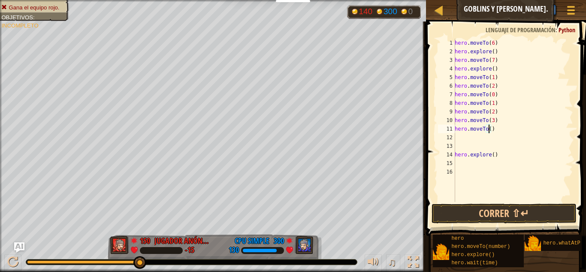
type textarea "hero.moveTo(2)"
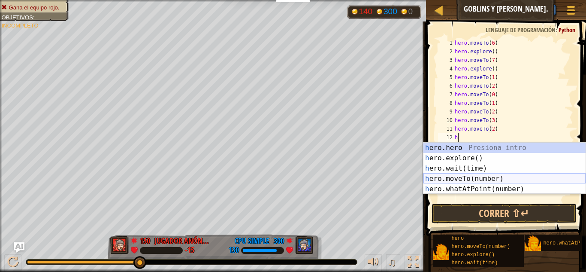
click at [474, 177] on div "h ero.hero Presiona intro h ero.explore() Presiona intro h ero.wait(time) Presi…" at bounding box center [504, 178] width 162 height 72
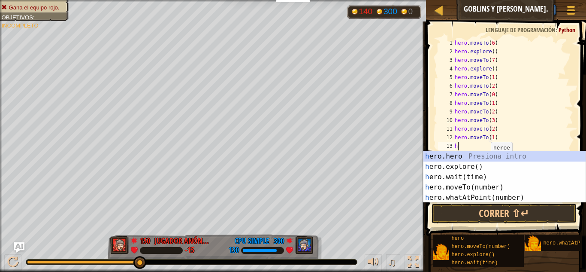
scroll to position [4, 3]
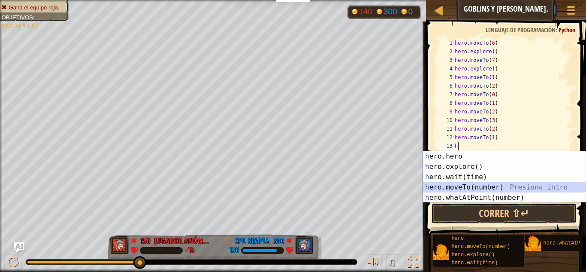
click at [482, 186] on div "h ero.hero Presiona intro h ero.explore() Presiona intro h ero.wait(time) Presi…" at bounding box center [504, 187] width 162 height 72
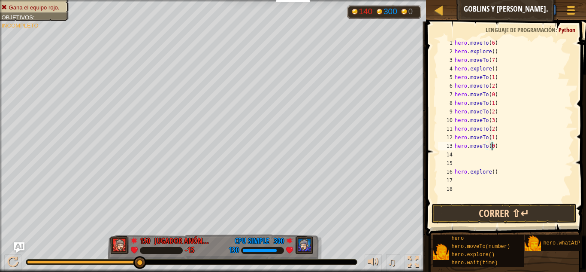
type textarea "hero.moveTo(0)"
click at [484, 207] on button "Correr ⇧↵" at bounding box center [504, 213] width 145 height 20
